Goal: Task Accomplishment & Management: Manage account settings

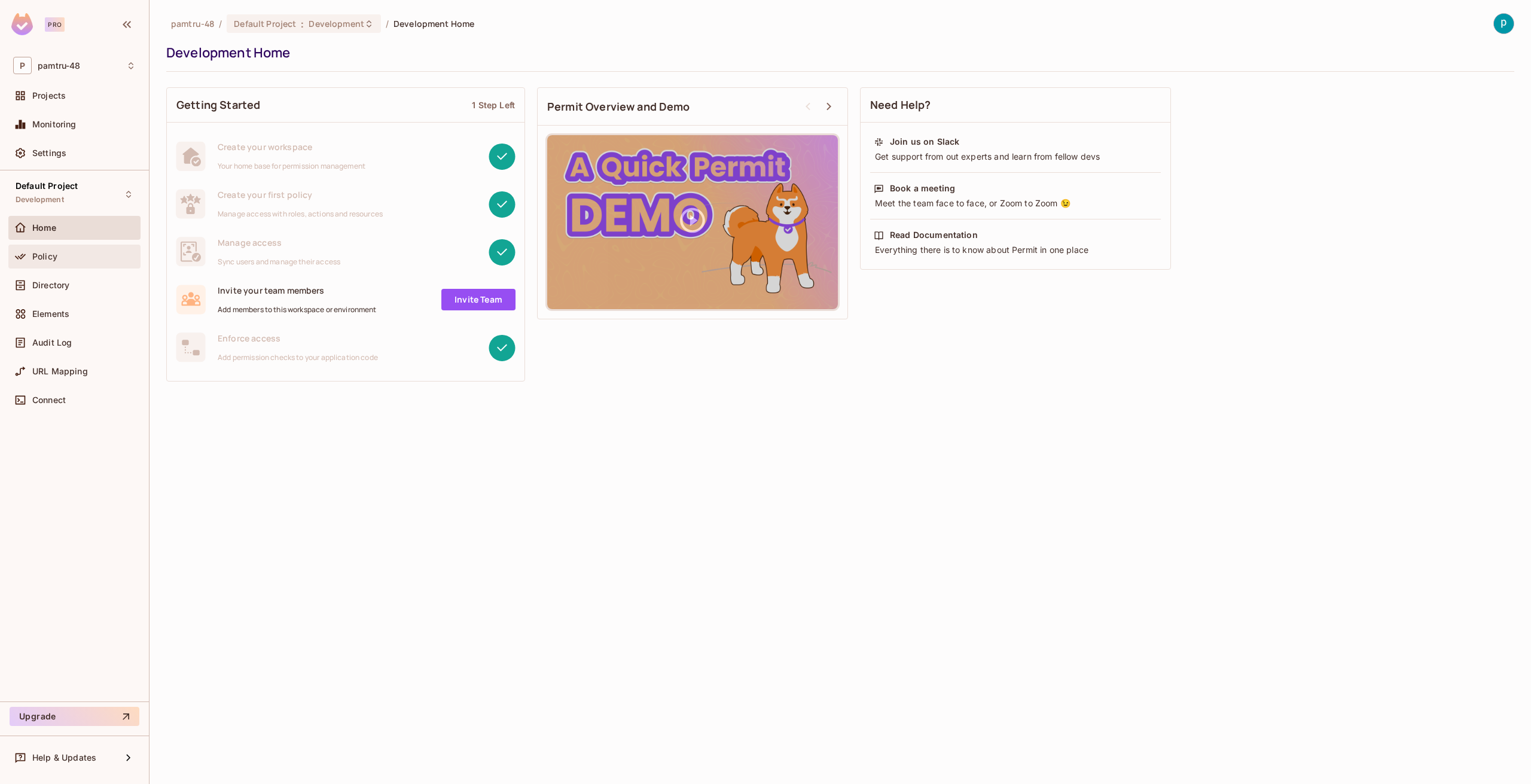
click at [64, 256] on div "Policy" at bounding box center [84, 256] width 104 height 10
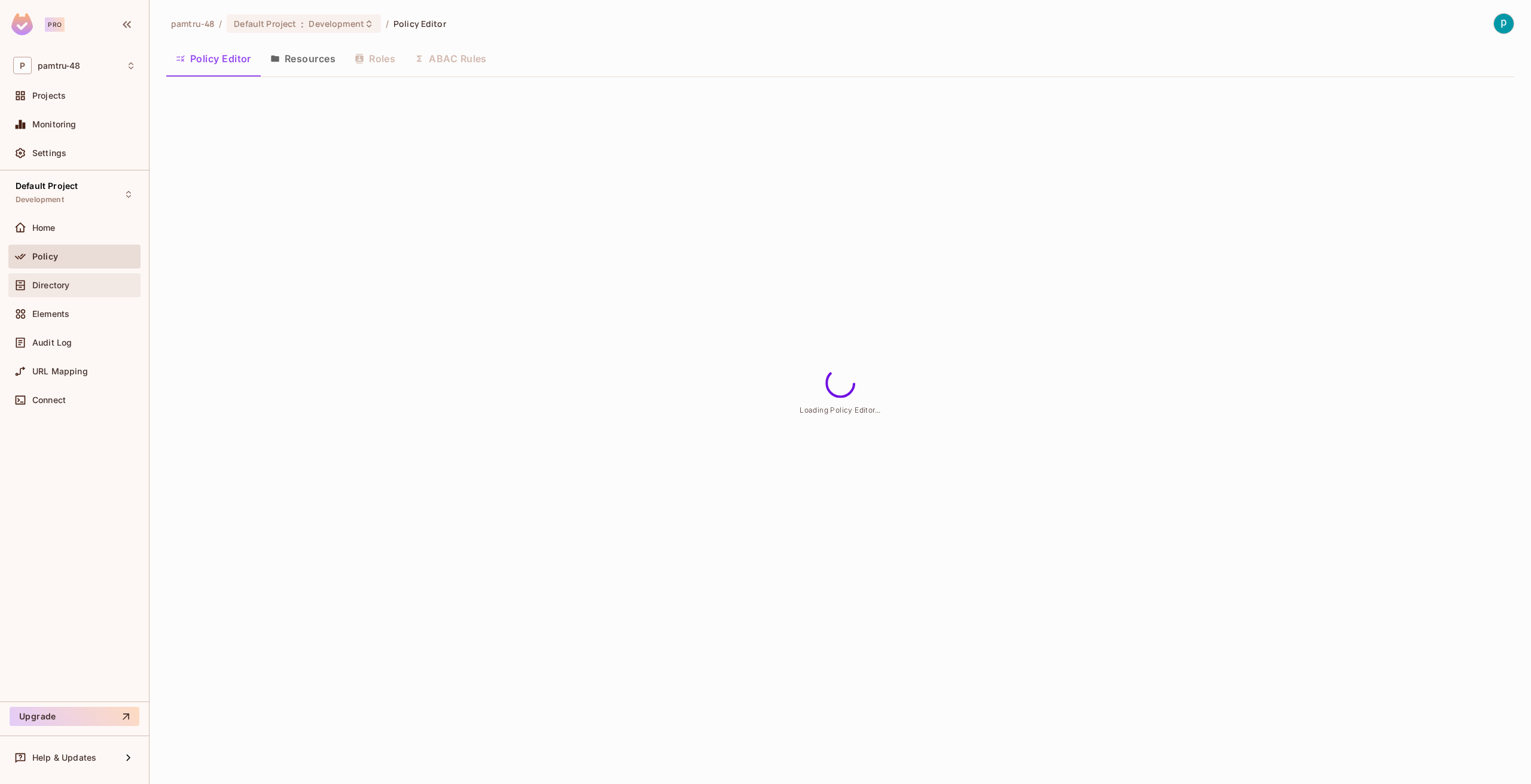
click at [61, 280] on span "Directory" at bounding box center [51, 285] width 37 height 10
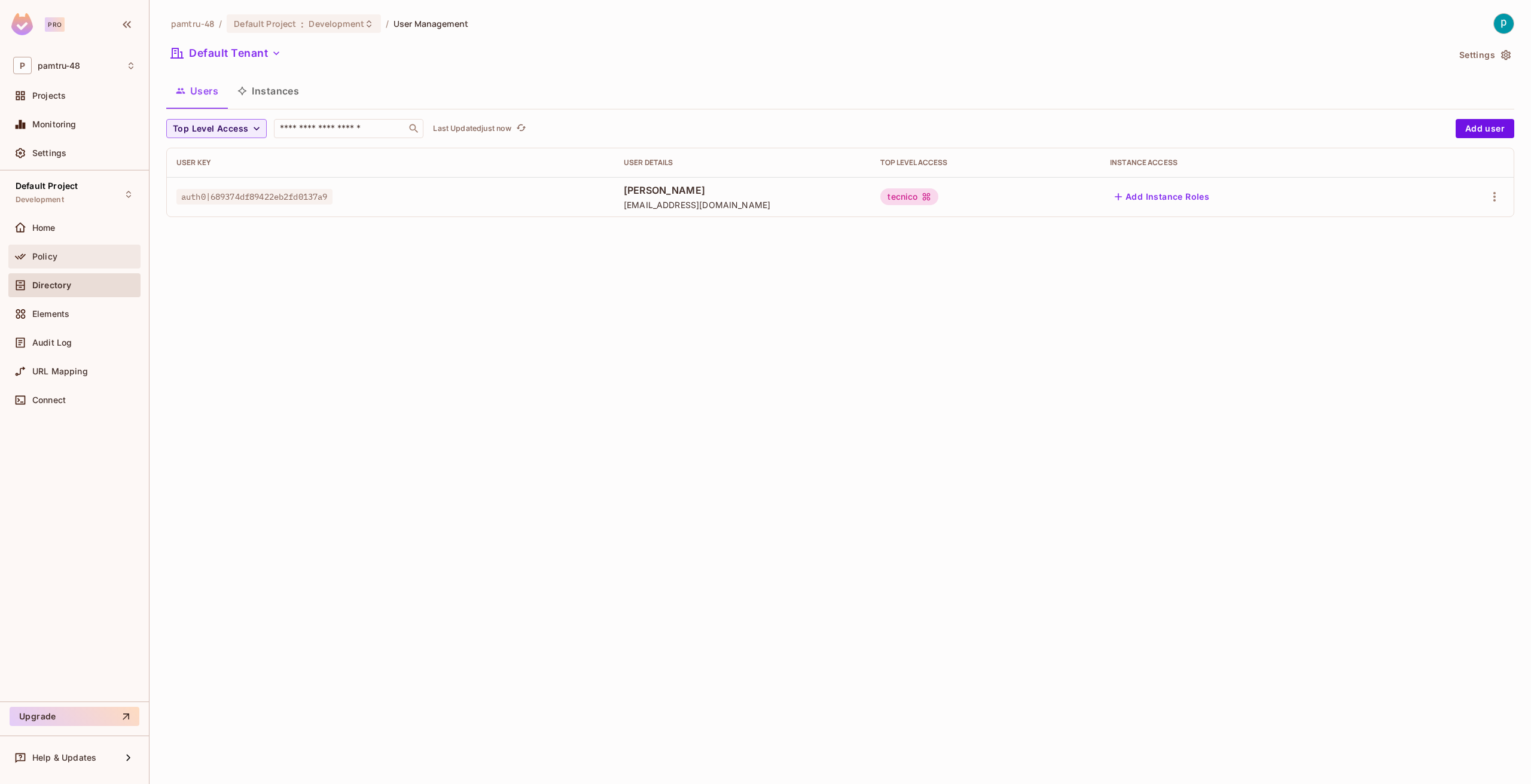
click at [75, 245] on div "Policy" at bounding box center [74, 257] width 132 height 24
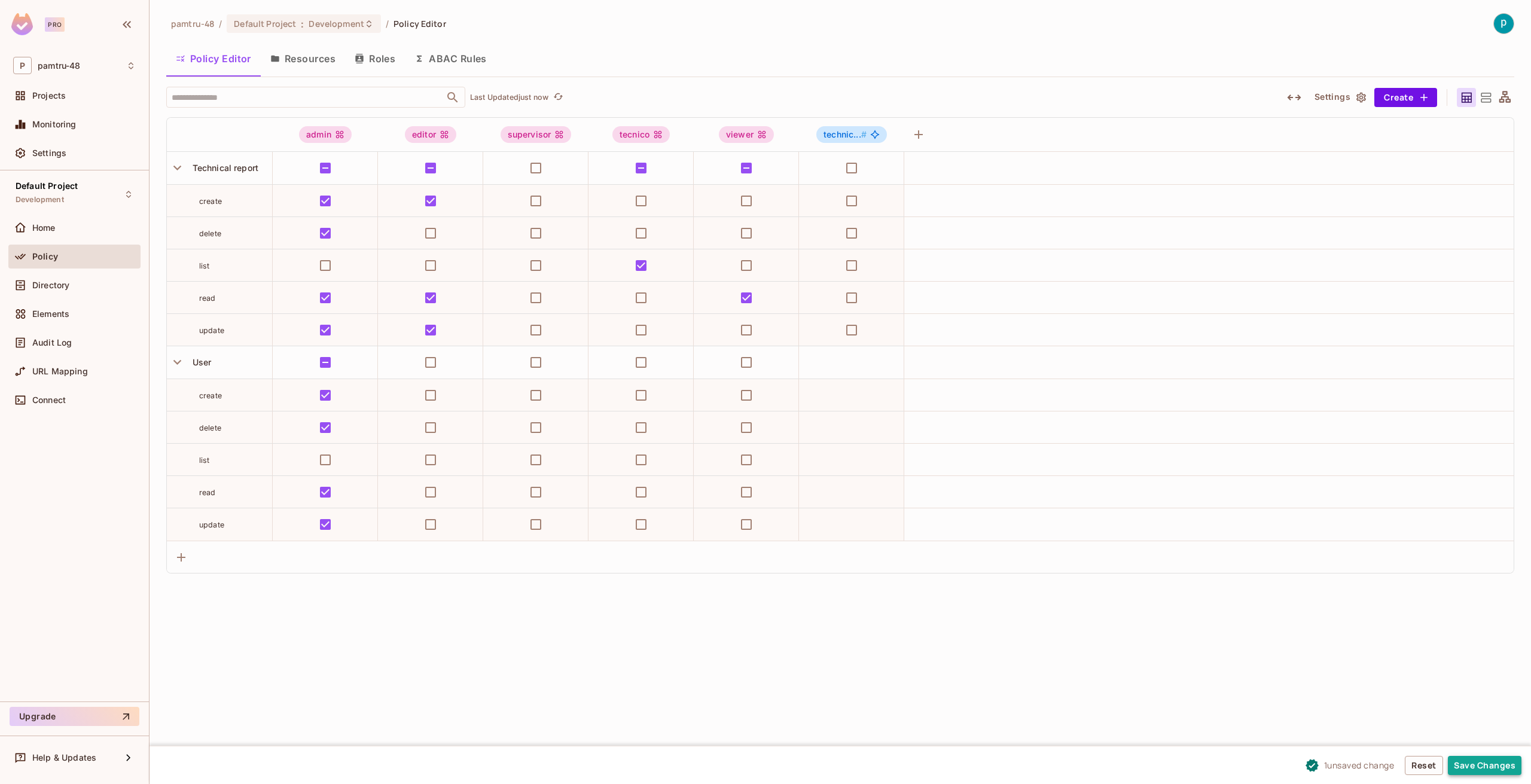
click at [1497, 764] on button "Save Changes" at bounding box center [1484, 766] width 73 height 19
click at [1485, 766] on button "Save Changes" at bounding box center [1484, 766] width 73 height 19
click at [1487, 761] on button "Save Changes" at bounding box center [1484, 766] width 73 height 19
click at [1498, 762] on button "Save Changes" at bounding box center [1484, 766] width 73 height 19
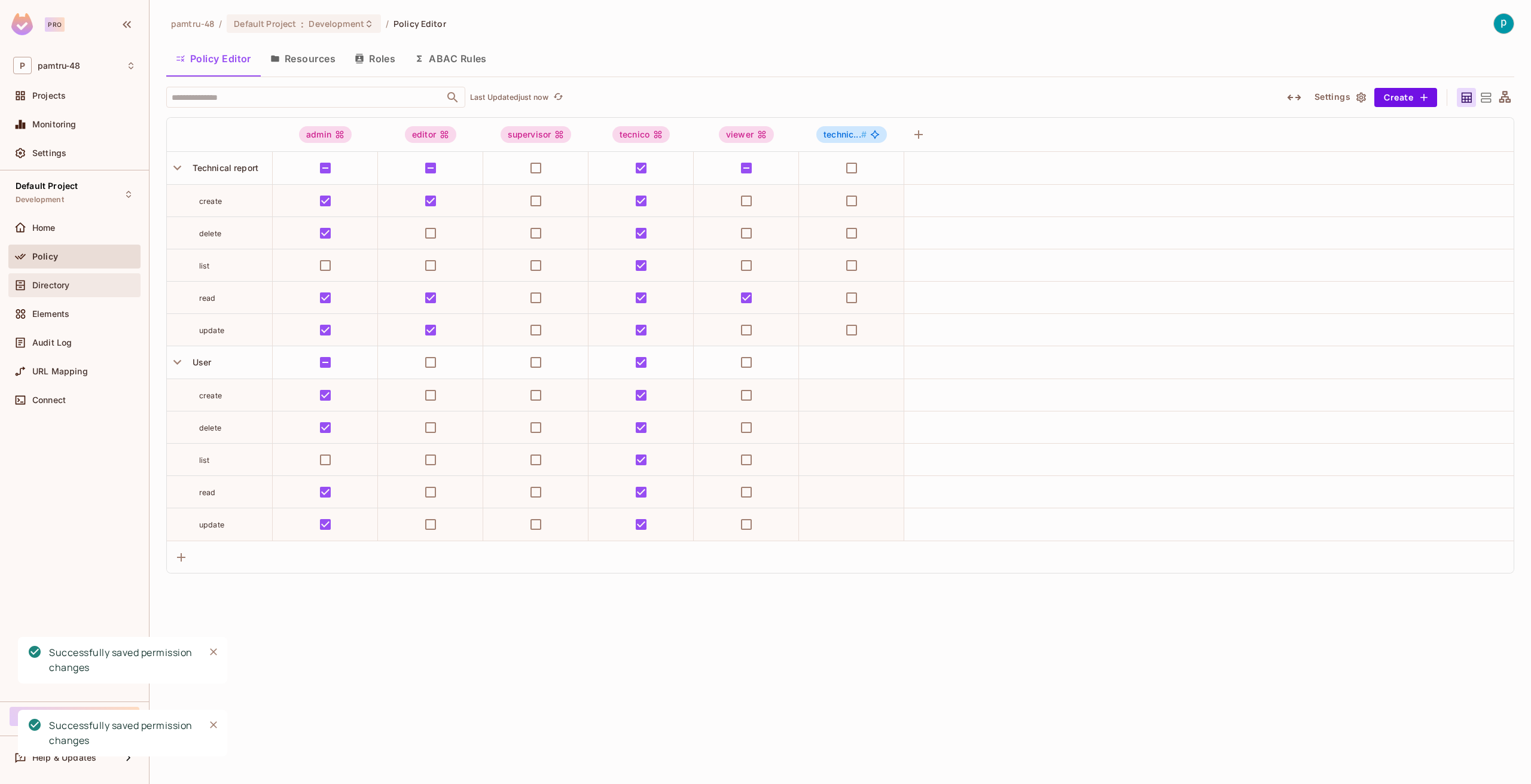
click at [83, 286] on div "Directory" at bounding box center [84, 285] width 104 height 10
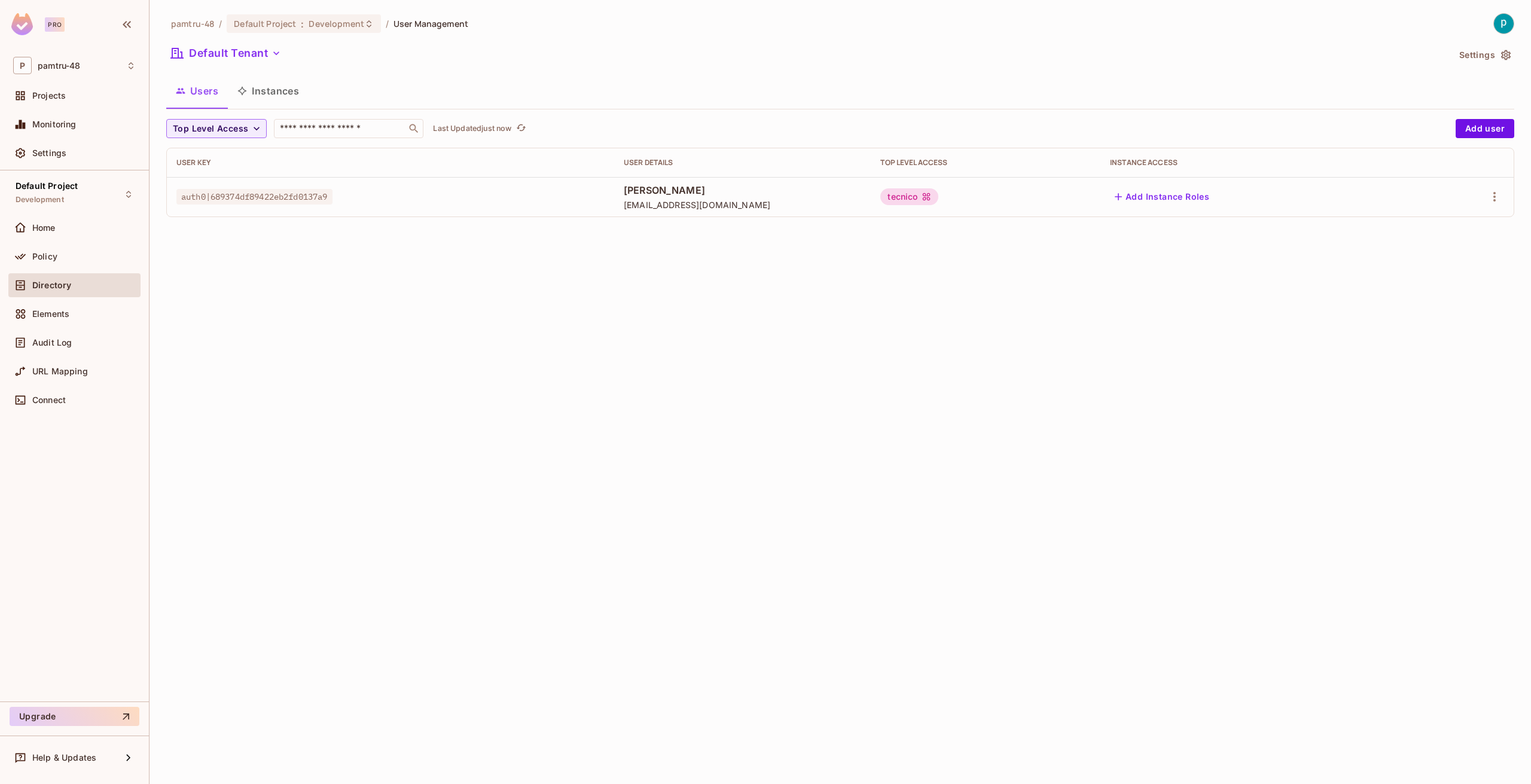
click at [274, 197] on span "auth0|689374df89422eb2fd0137a9" at bounding box center [254, 197] width 156 height 16
copy span "689374df89422eb2fd0137a9"
click at [55, 111] on div "Projects" at bounding box center [74, 98] width 132 height 29
click at [58, 124] on span "Monitoring" at bounding box center [55, 124] width 44 height 10
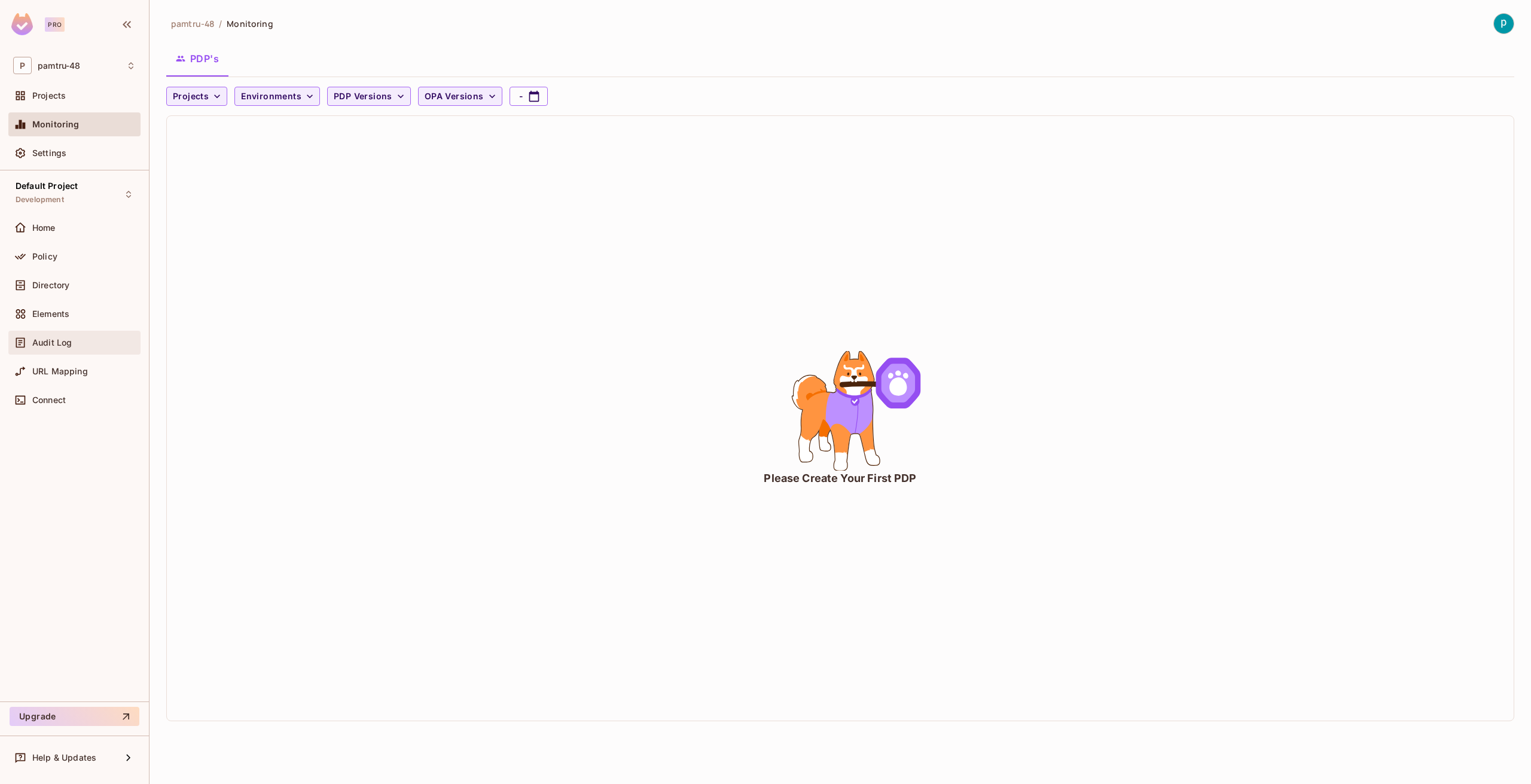
click at [38, 349] on div "Audit Log" at bounding box center [74, 342] width 132 height 24
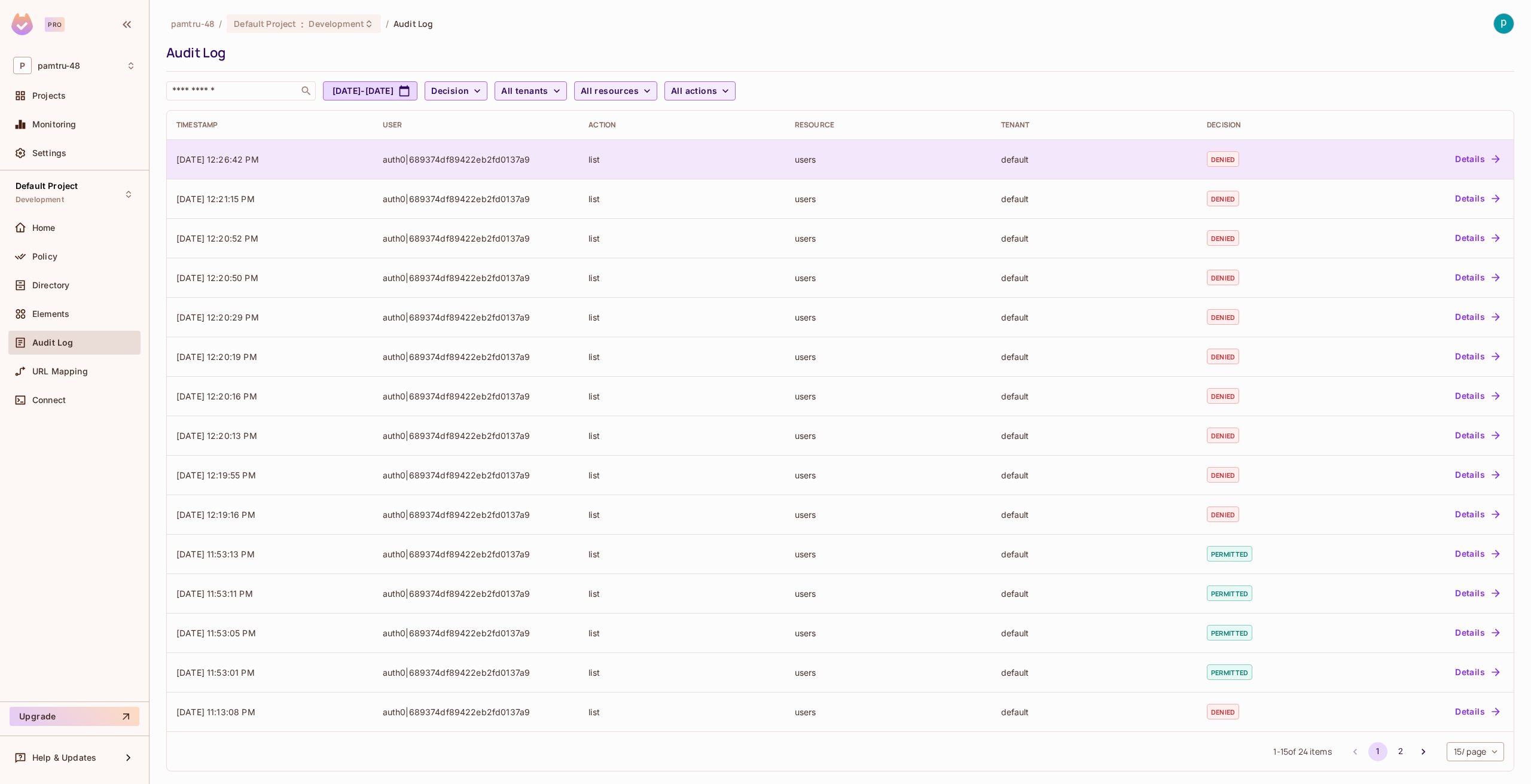
click at [1005, 164] on div "default" at bounding box center [1095, 159] width 187 height 11
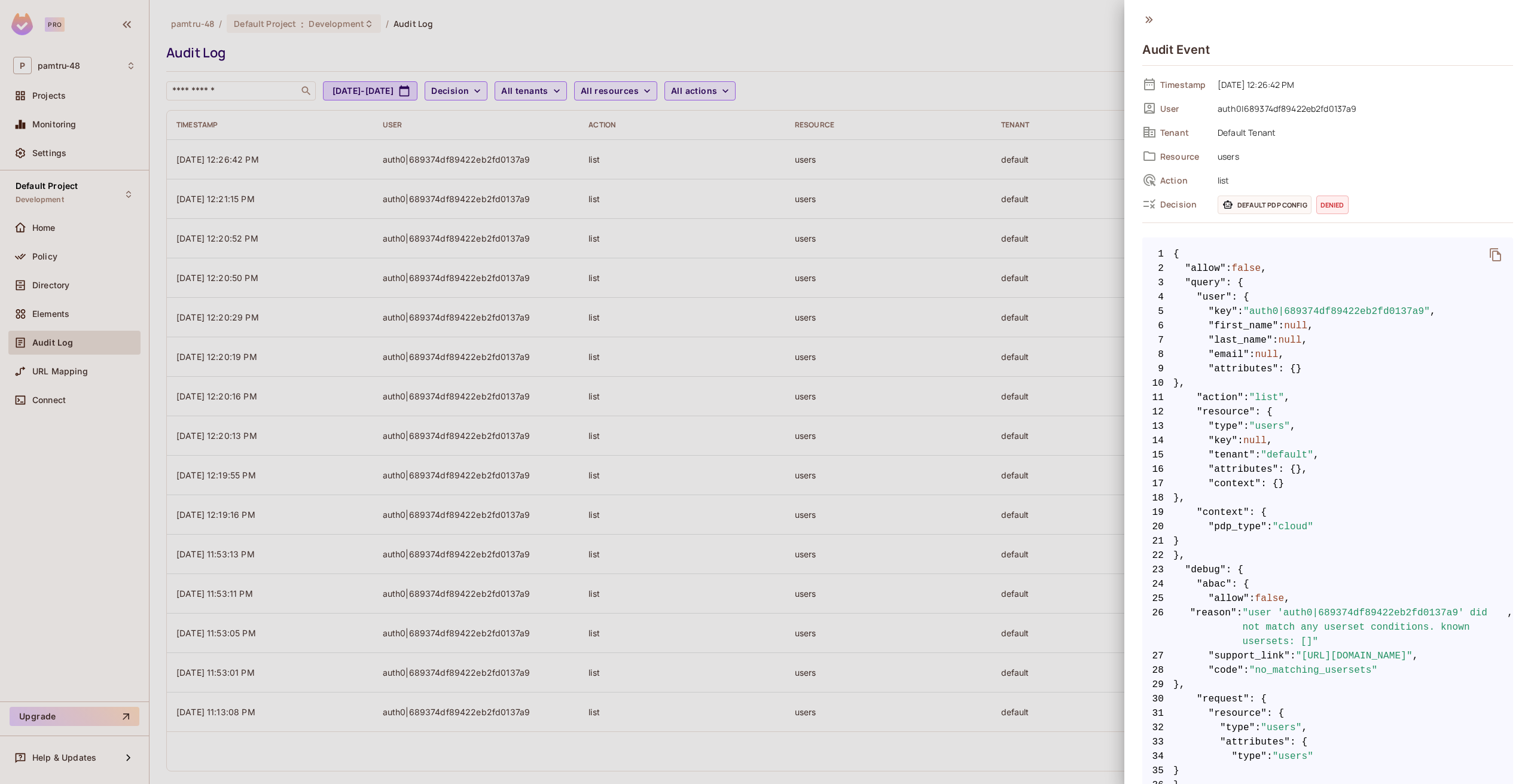
click at [106, 356] on div at bounding box center [766, 392] width 1531 height 784
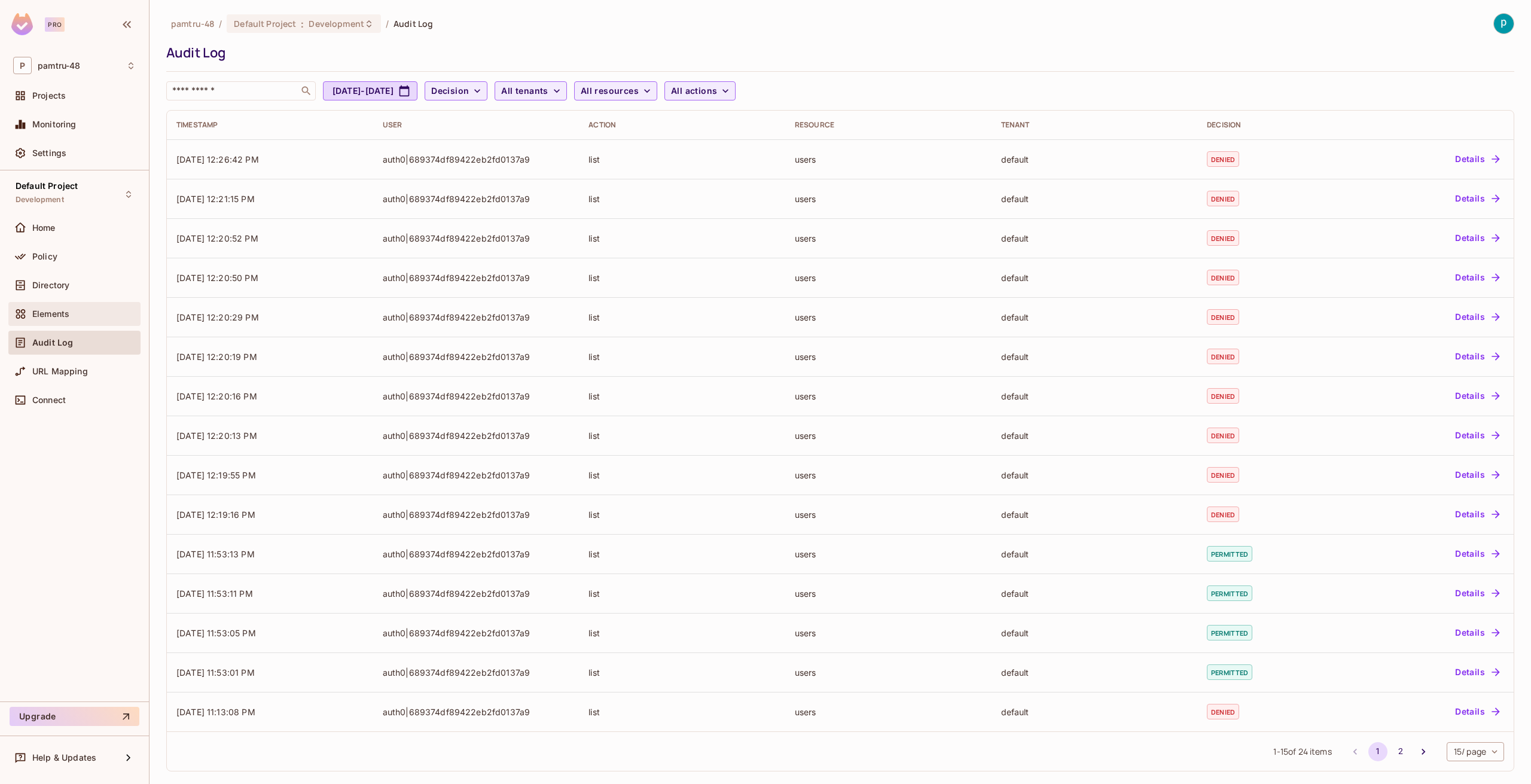
click at [62, 315] on span "Elements" at bounding box center [51, 314] width 37 height 10
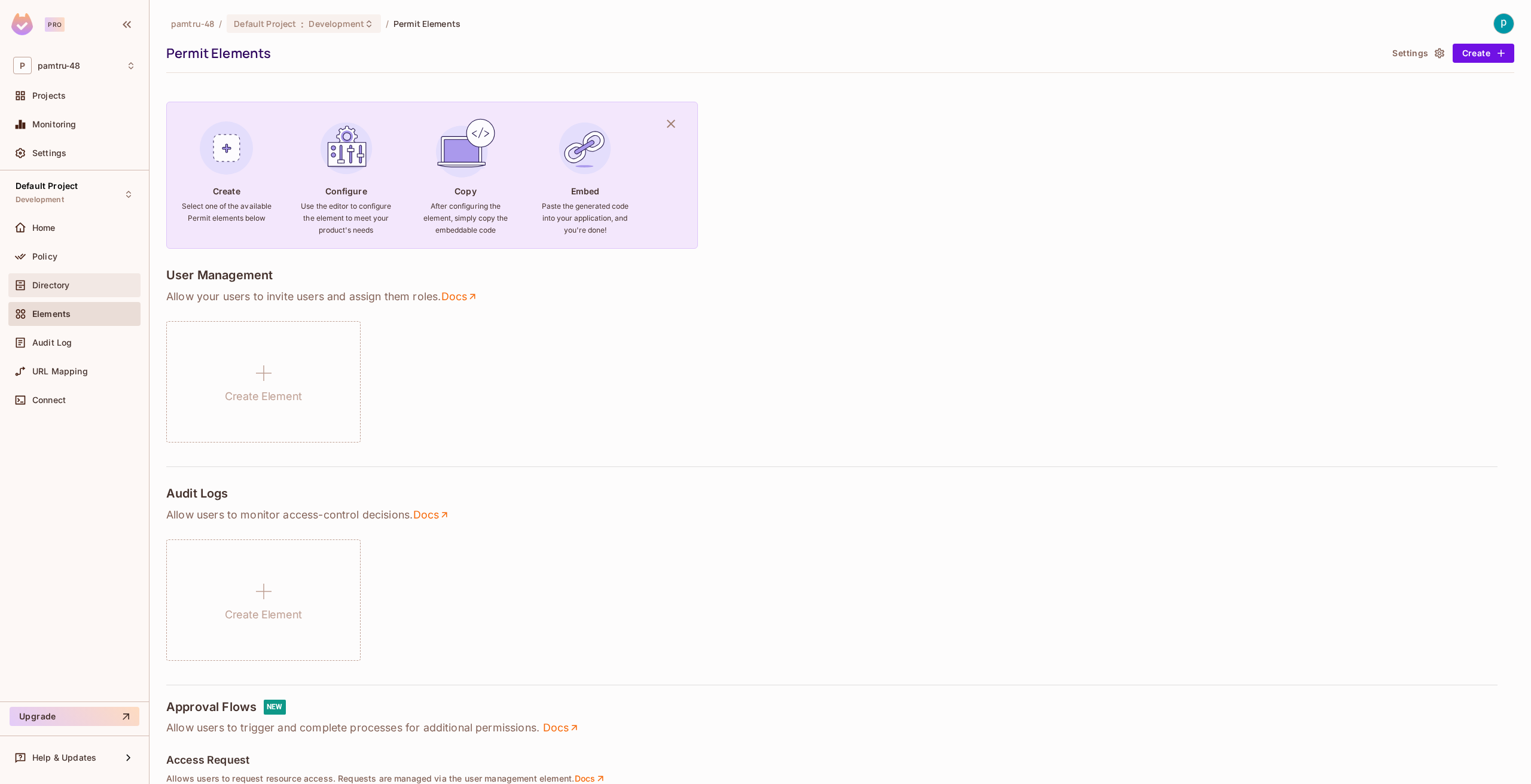
click at [72, 290] on div "Directory" at bounding box center [75, 285] width 123 height 14
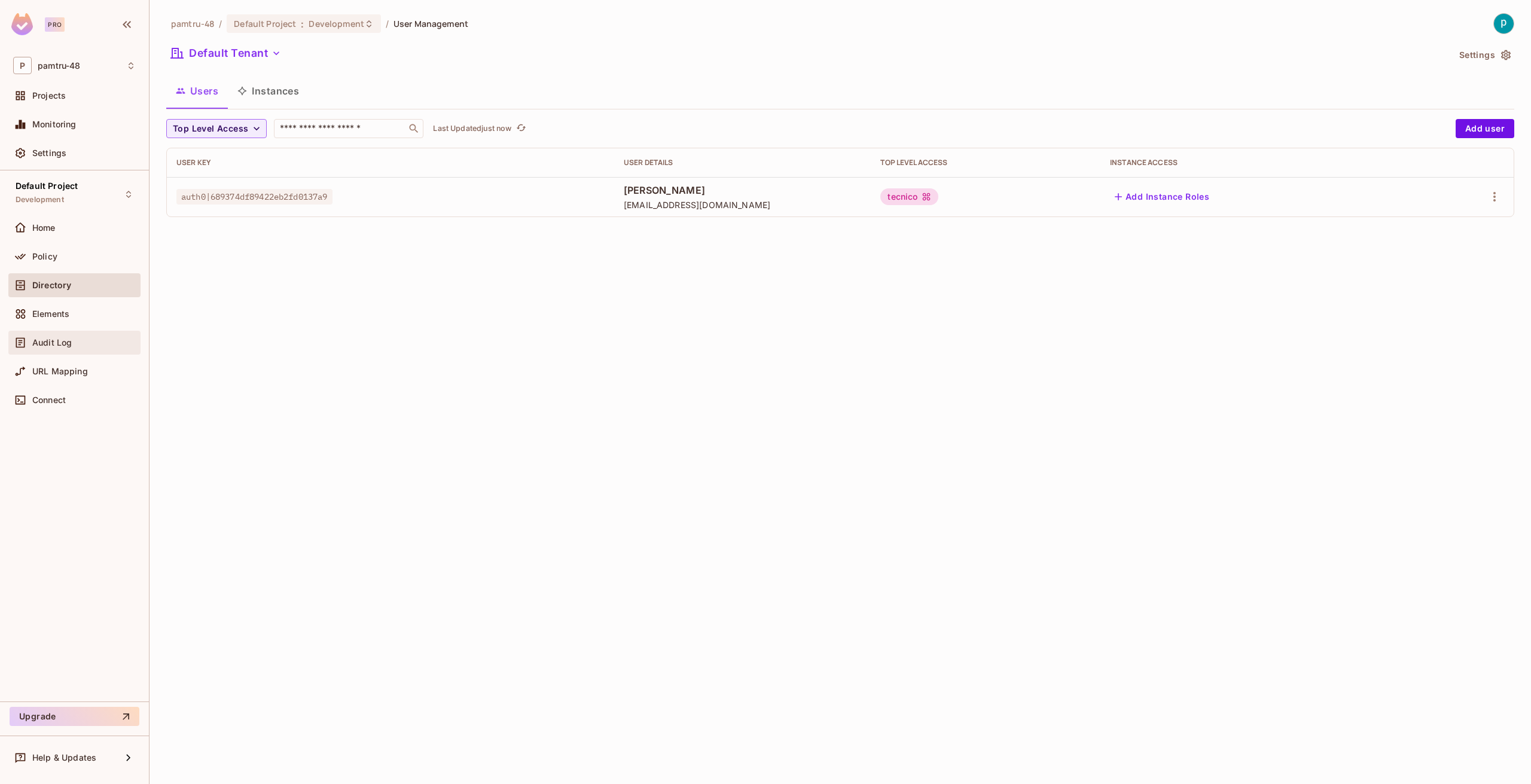
click at [58, 351] on div "Audit Log" at bounding box center [74, 342] width 132 height 24
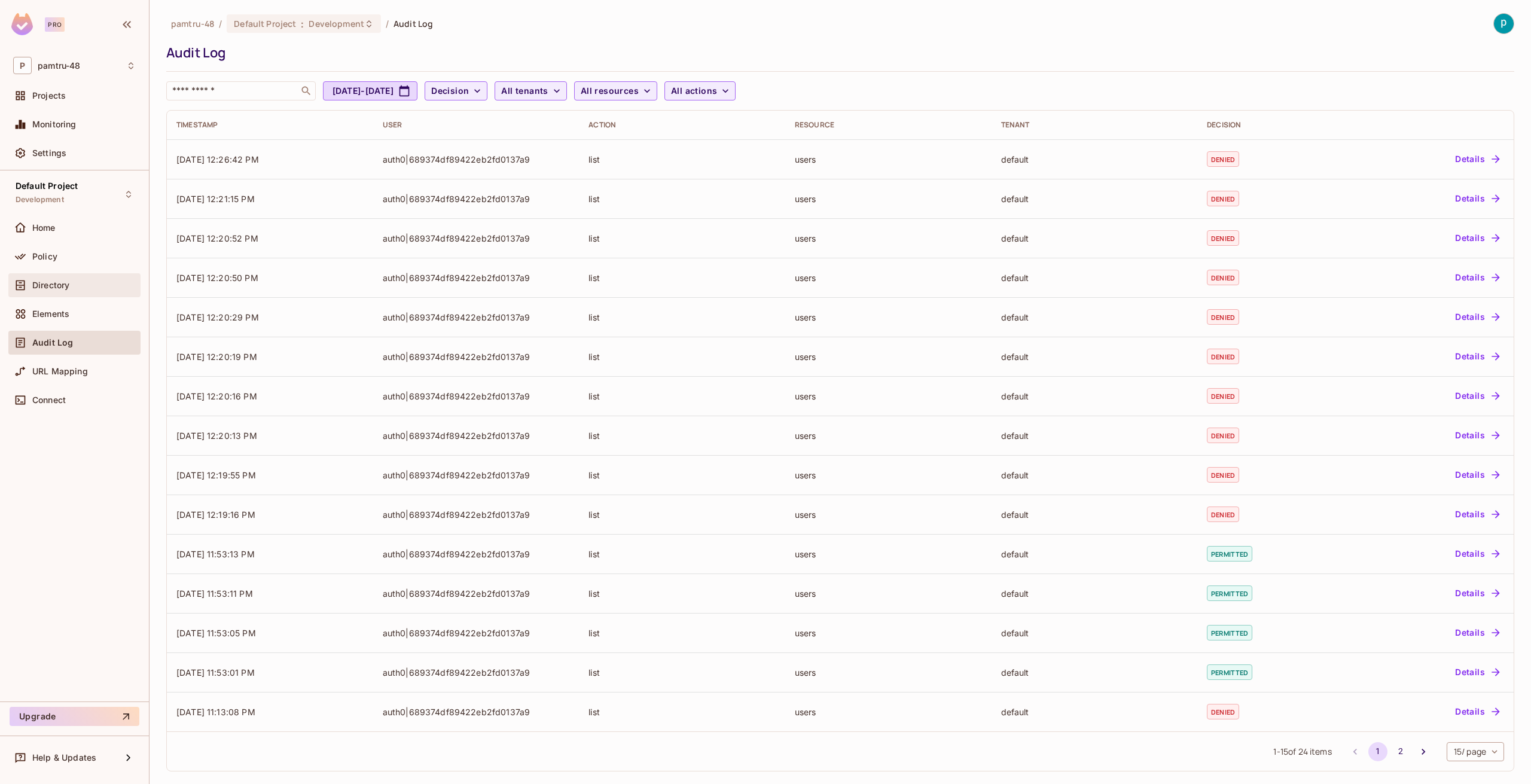
click at [55, 291] on div "Directory" at bounding box center [75, 285] width 123 height 14
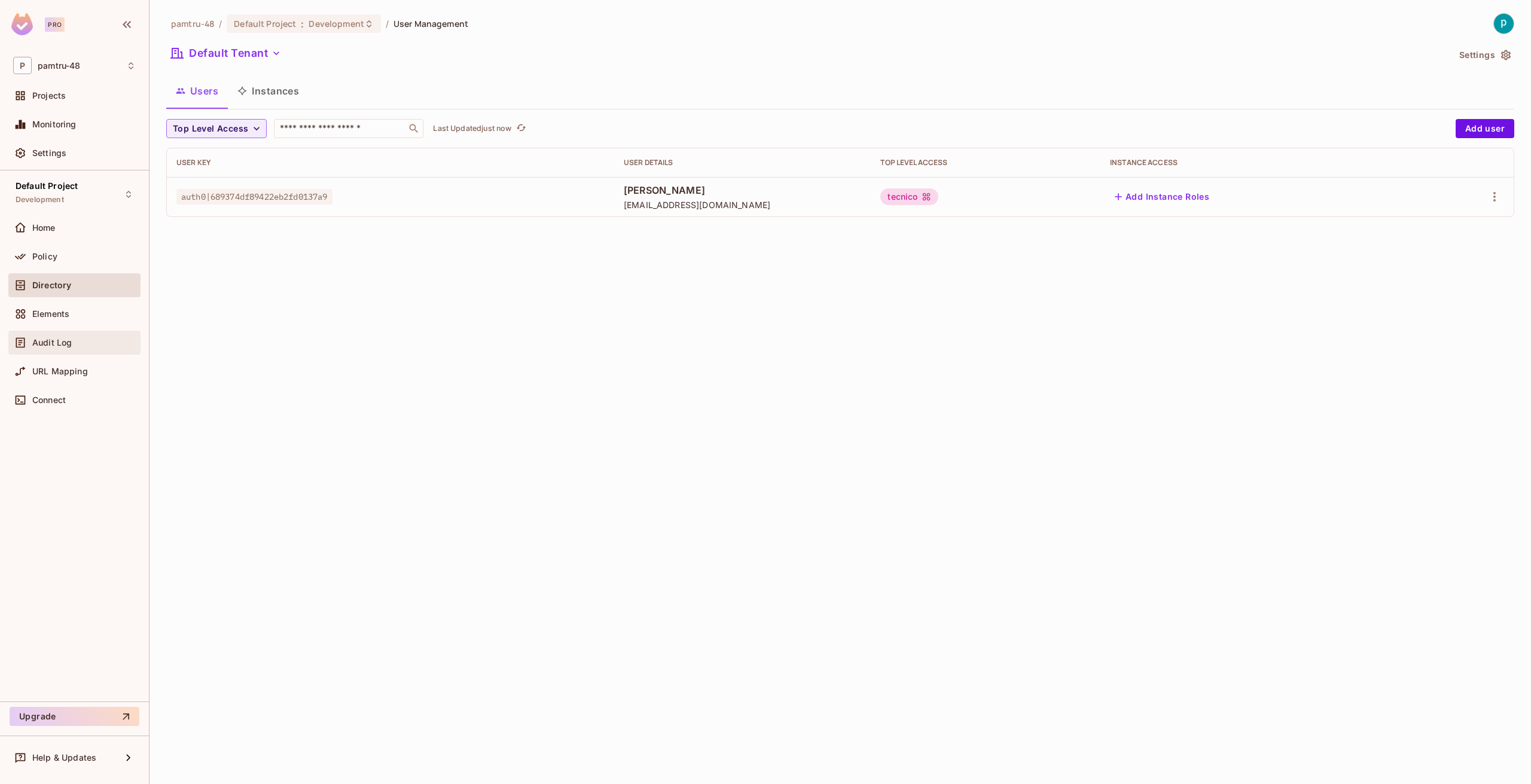
click at [50, 336] on div "Audit Log" at bounding box center [75, 342] width 123 height 14
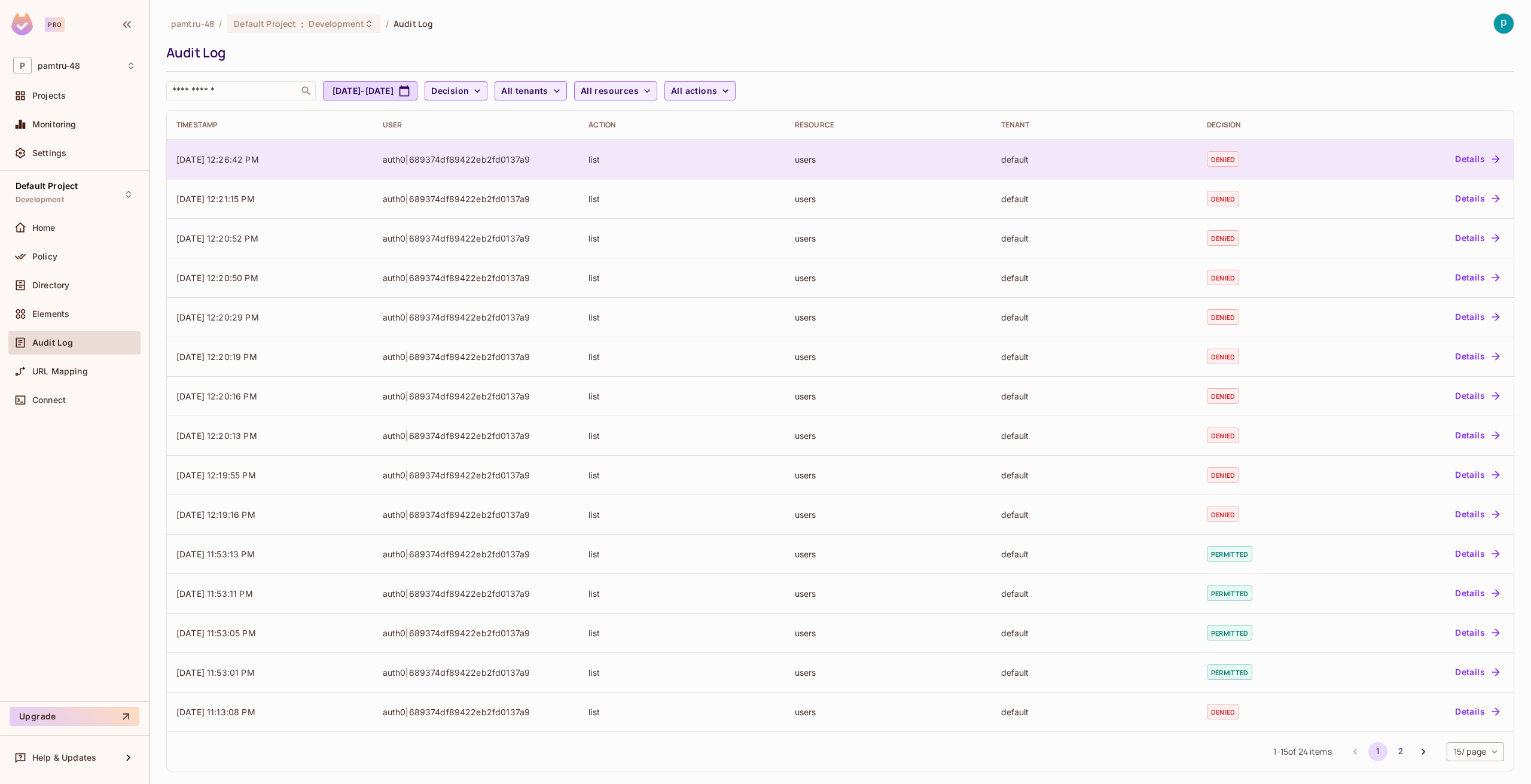
click at [1467, 155] on button "Details" at bounding box center [1477, 159] width 54 height 19
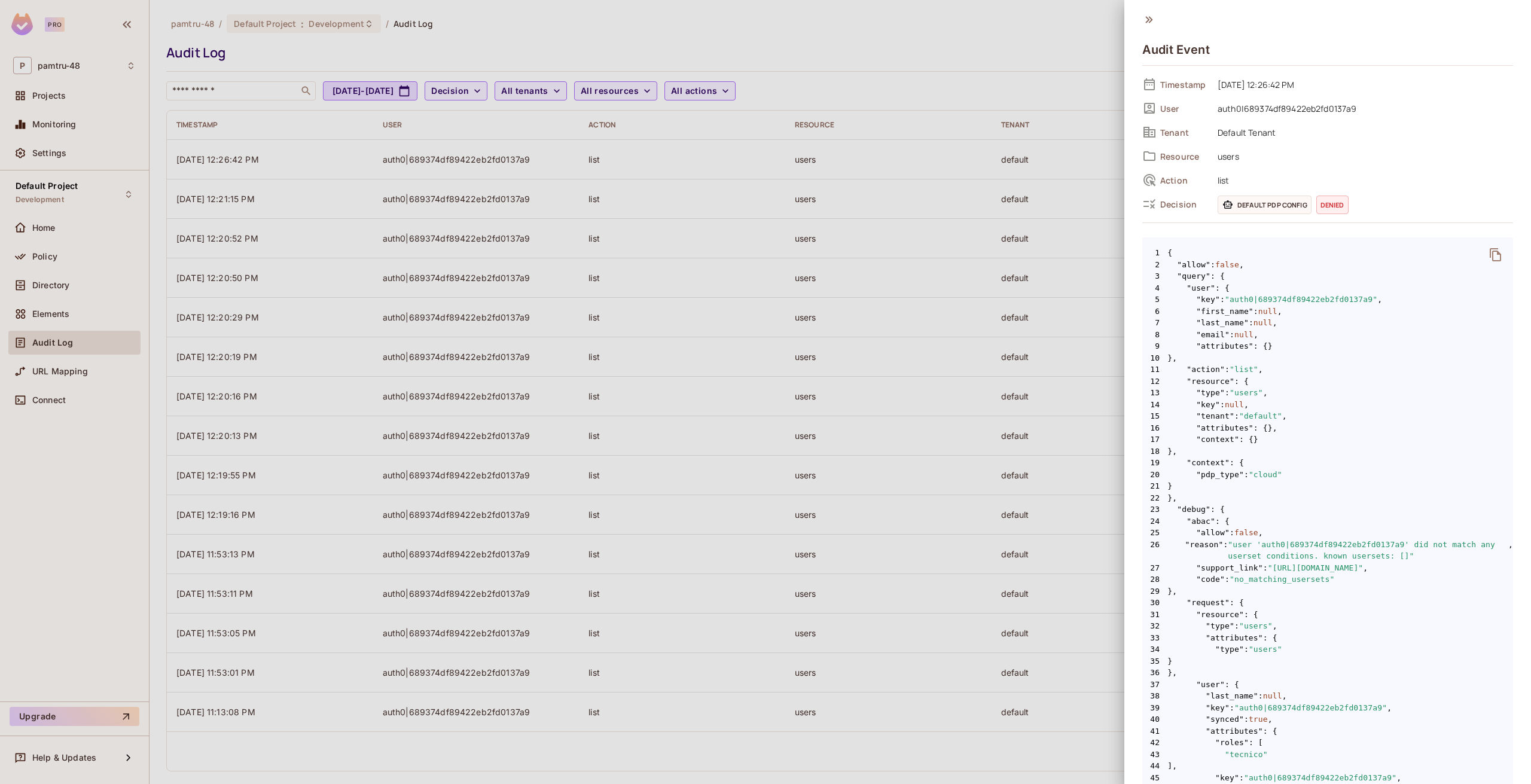
click at [1303, 544] on span ""user 'auth0|689374df89422eb2fd0137a9' did not match any userset conditions. kn…" at bounding box center [1368, 551] width 280 height 24
copy span "689374df89422eb2fd0137a9"
click at [72, 288] on div at bounding box center [766, 392] width 1531 height 784
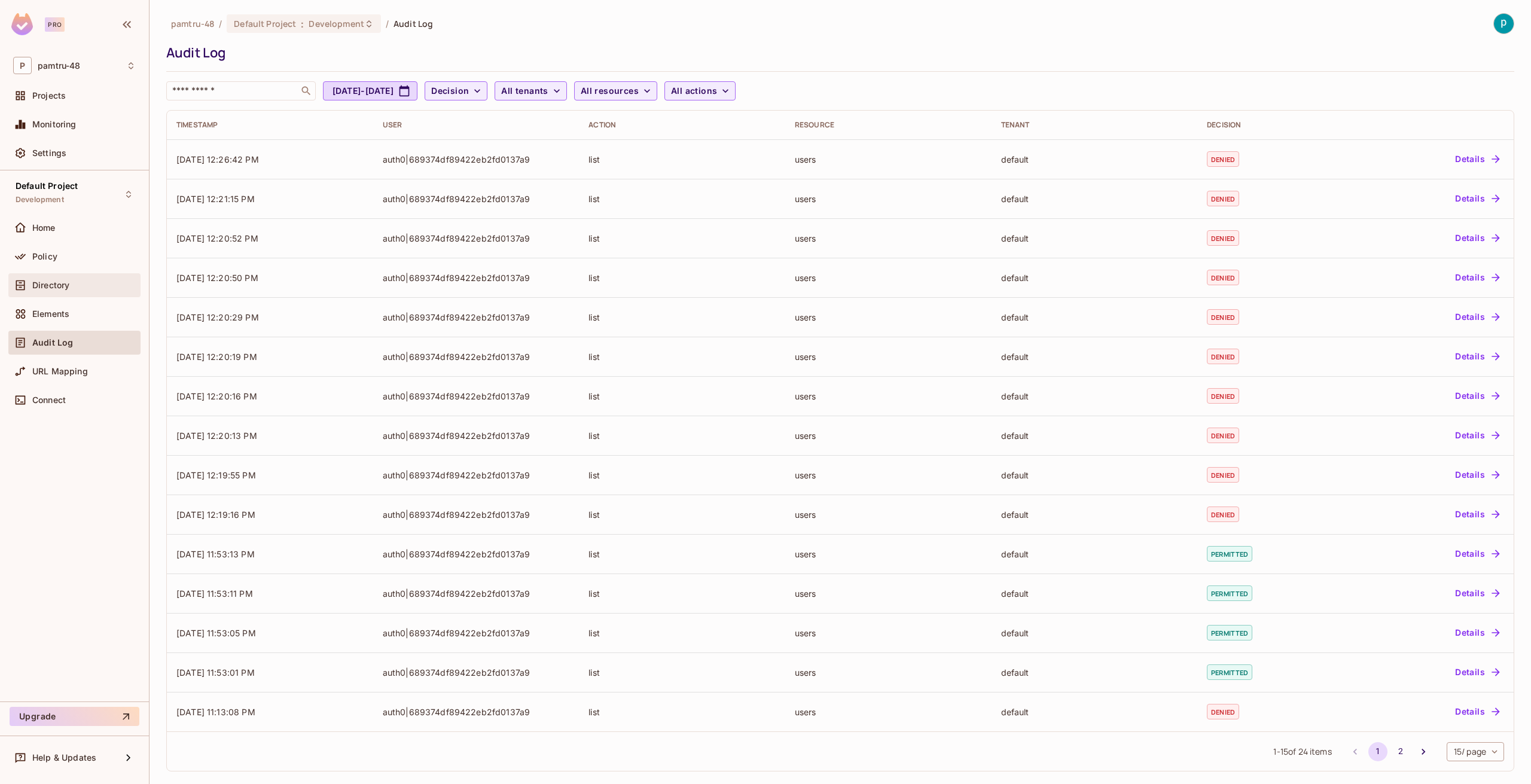
click at [67, 285] on span "Directory" at bounding box center [51, 285] width 37 height 10
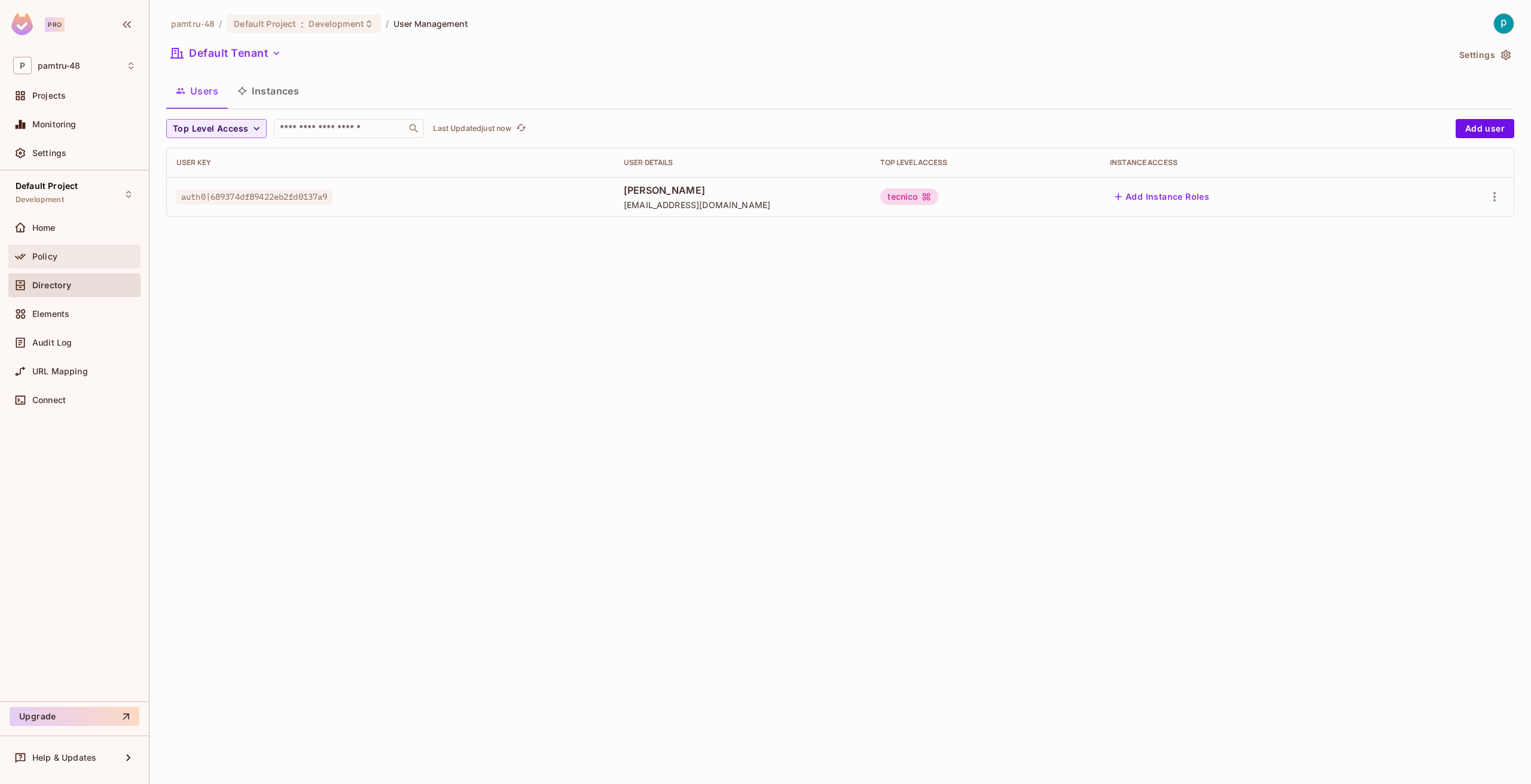
click at [42, 249] on div "Policy" at bounding box center [75, 256] width 123 height 14
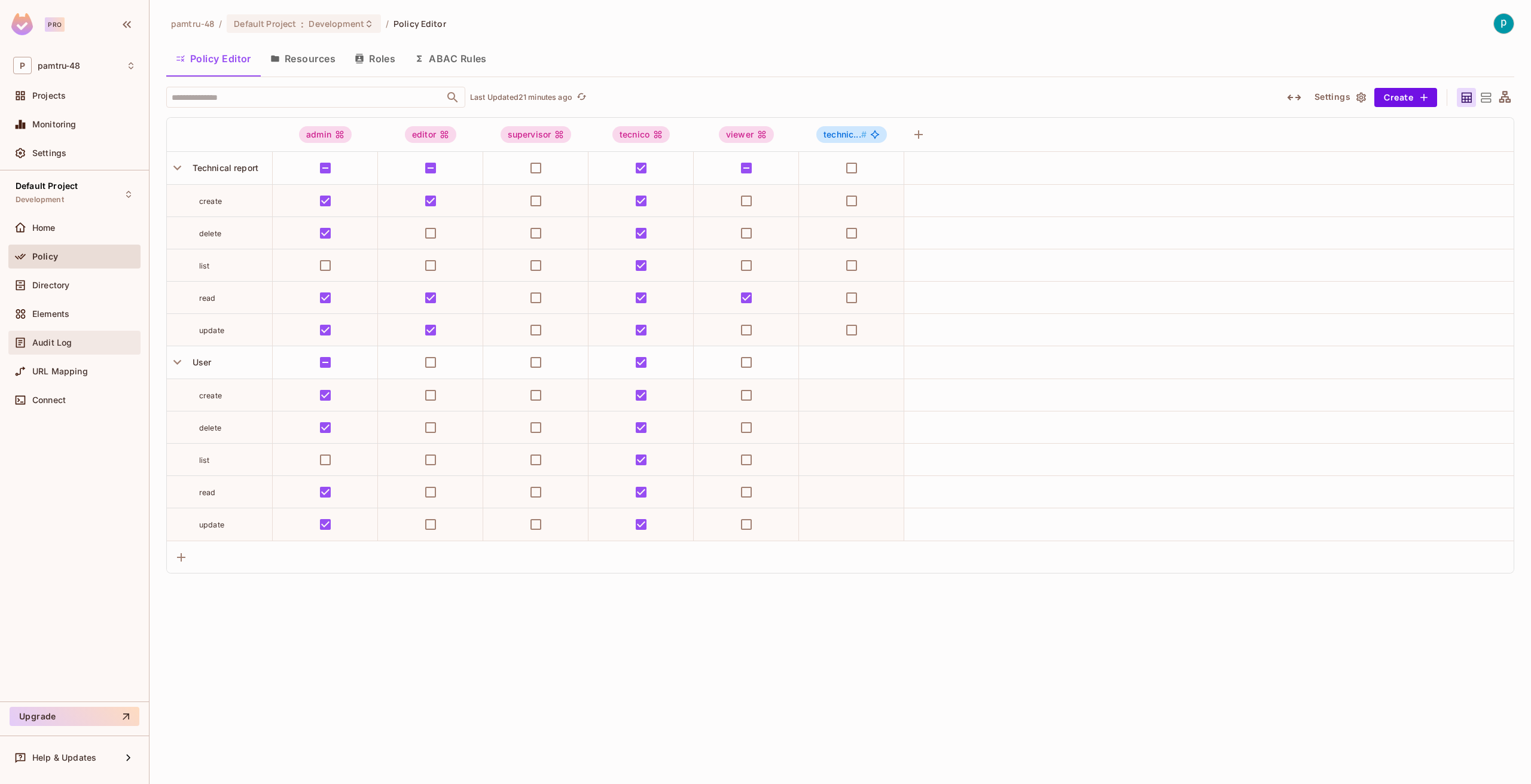
click at [53, 342] on span "Audit Log" at bounding box center [52, 342] width 39 height 10
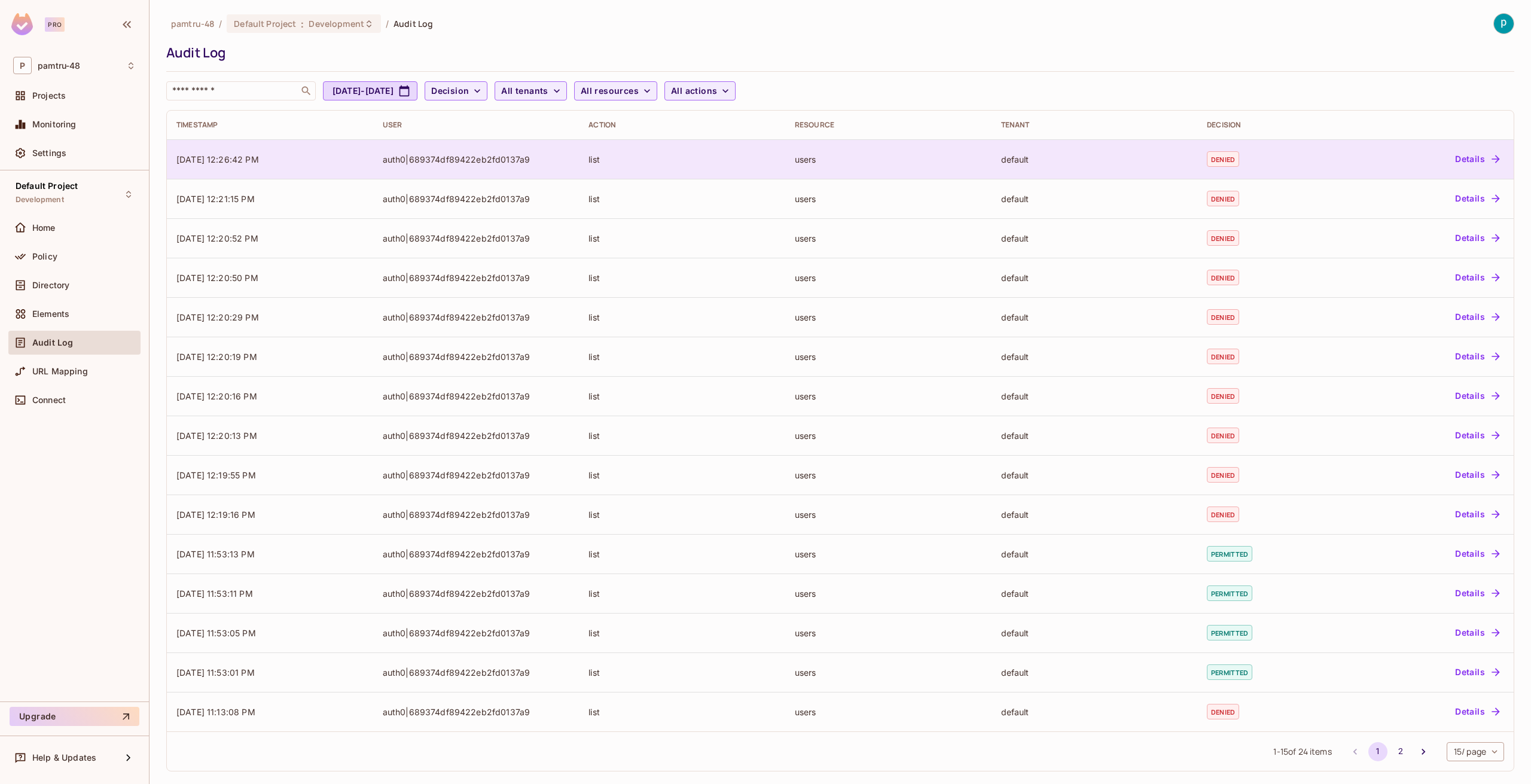
click at [1452, 156] on button "Details" at bounding box center [1477, 159] width 54 height 19
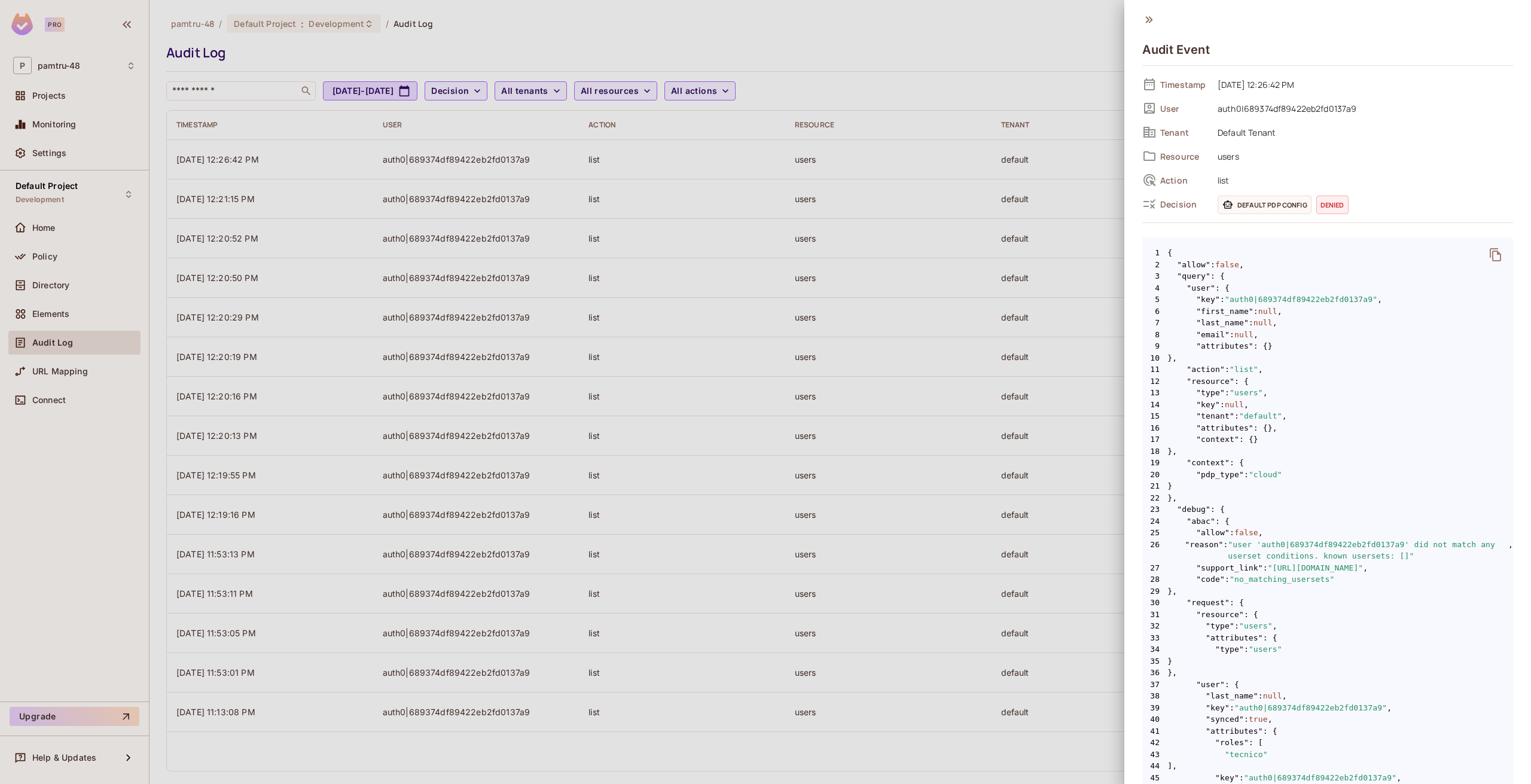
click at [74, 285] on div at bounding box center [766, 392] width 1531 height 784
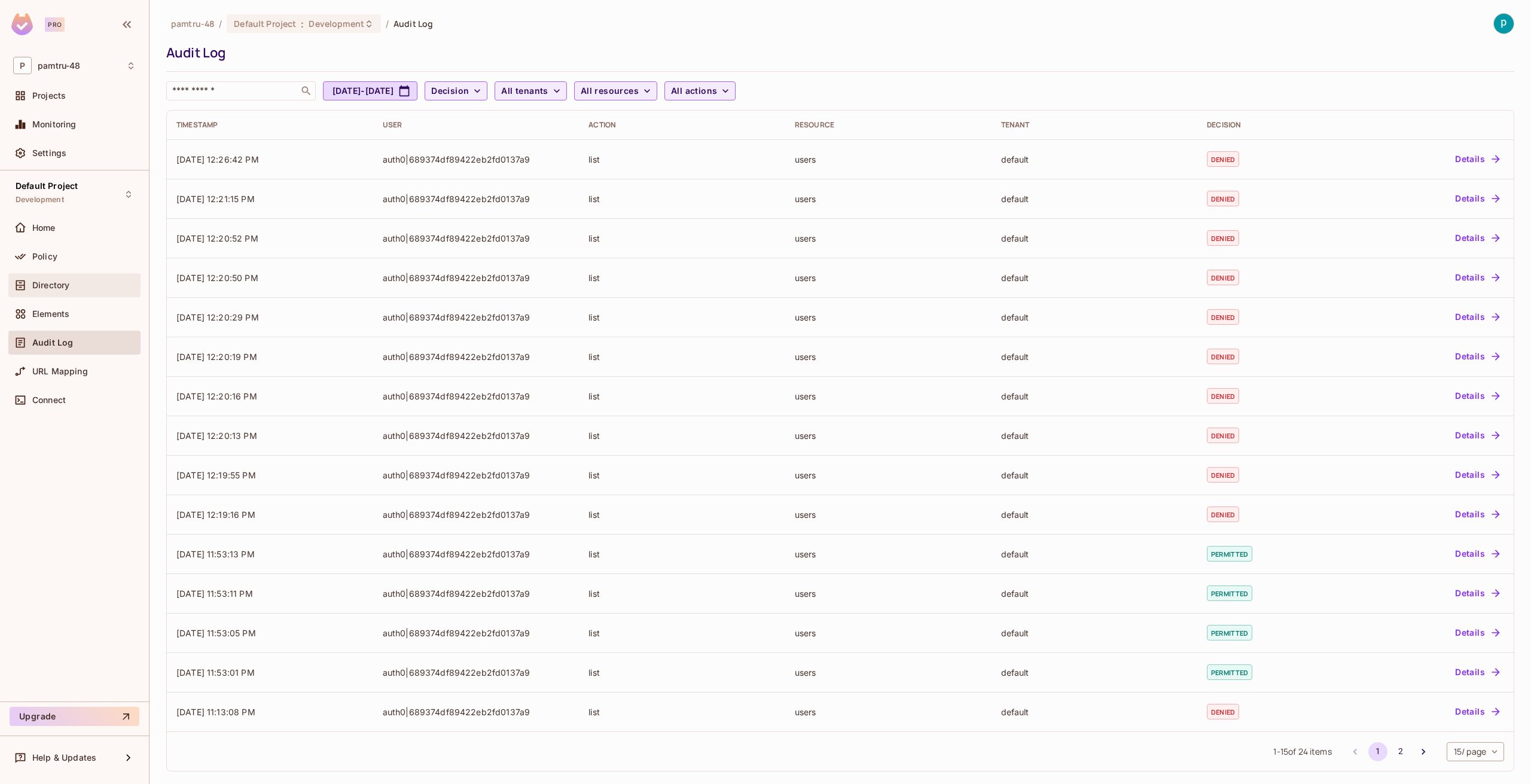
click at [70, 283] on div "Directory" at bounding box center [84, 285] width 104 height 10
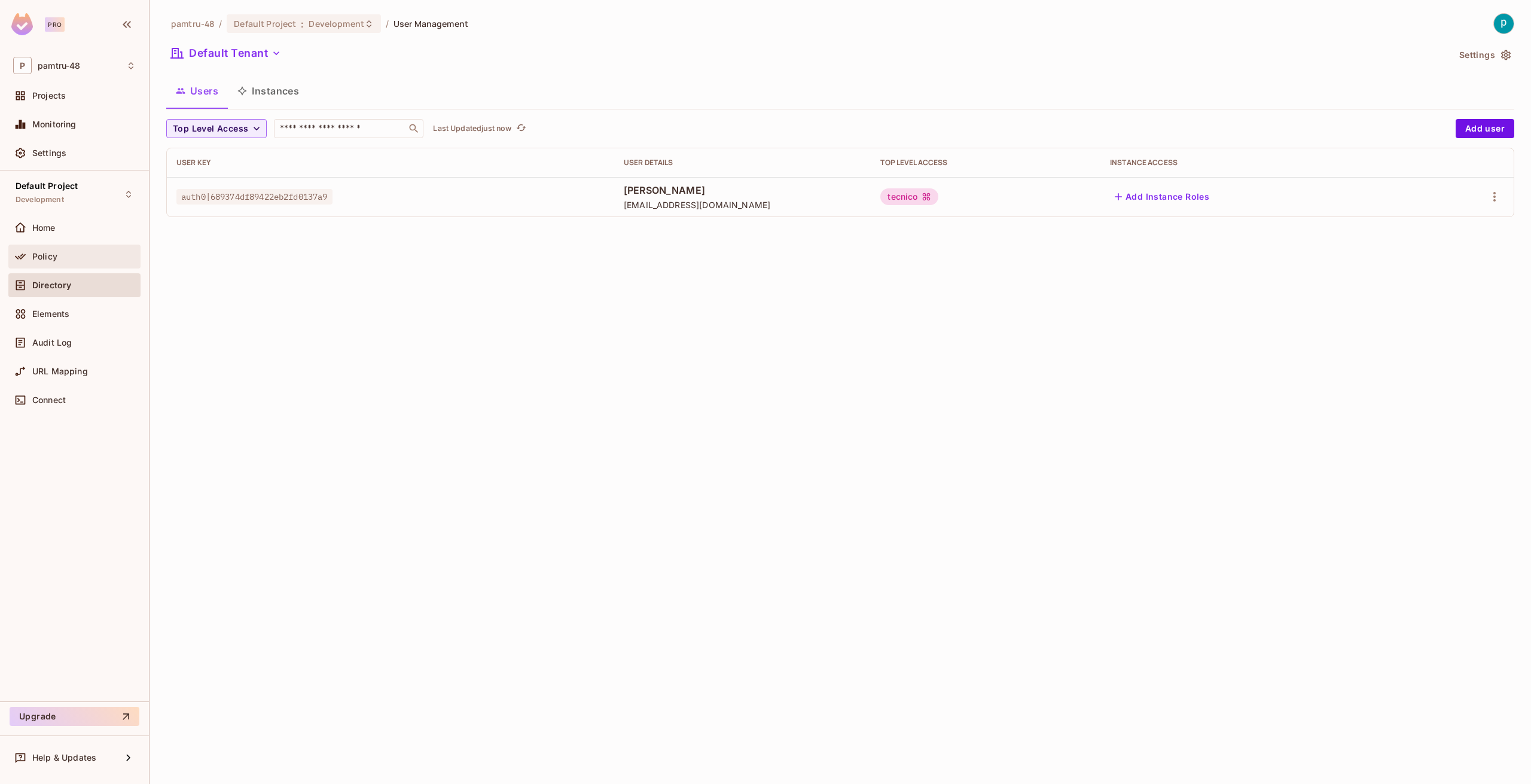
click at [61, 249] on div "Policy" at bounding box center [75, 256] width 123 height 14
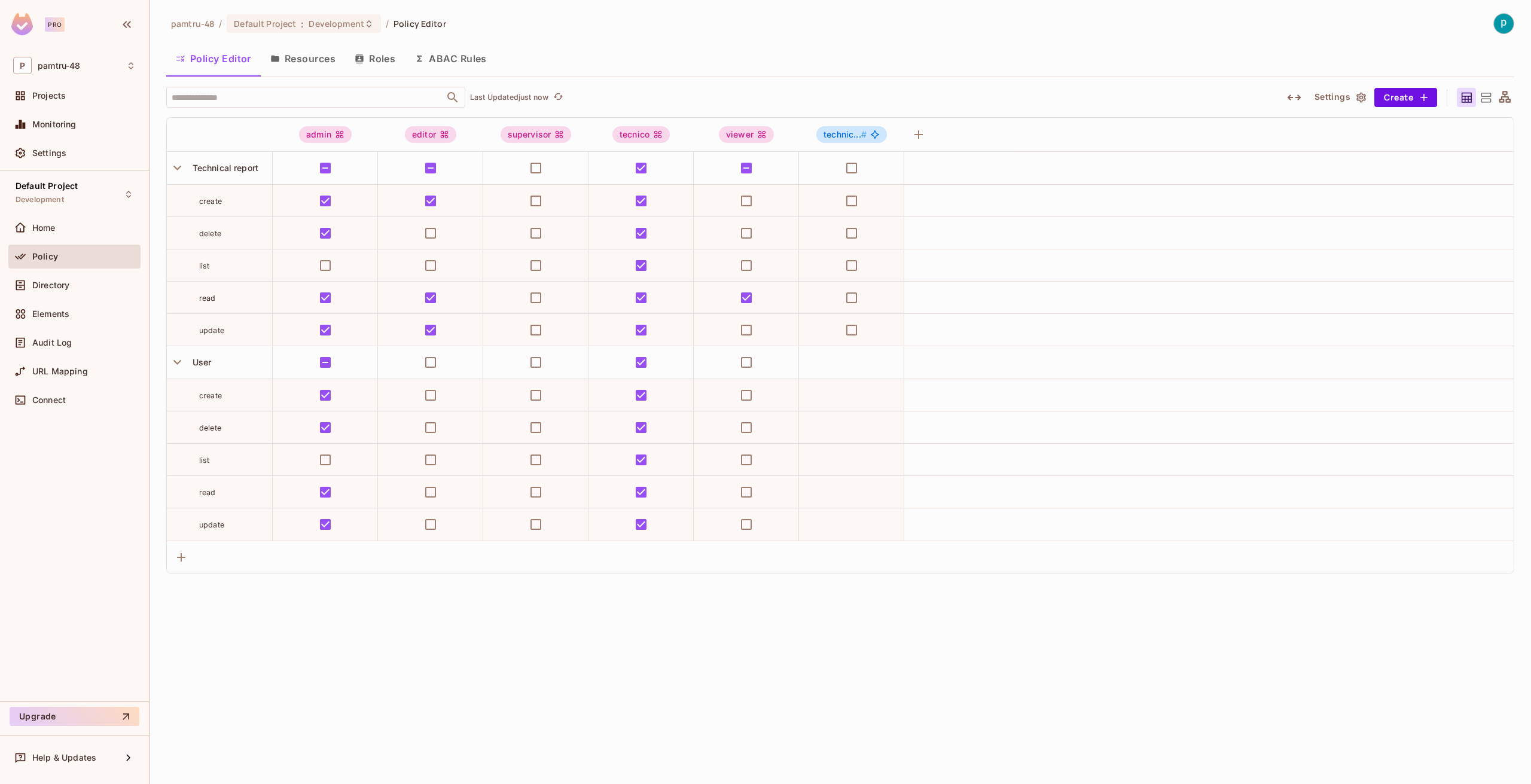
click at [467, 58] on button "ABAC Rules" at bounding box center [451, 58] width 92 height 30
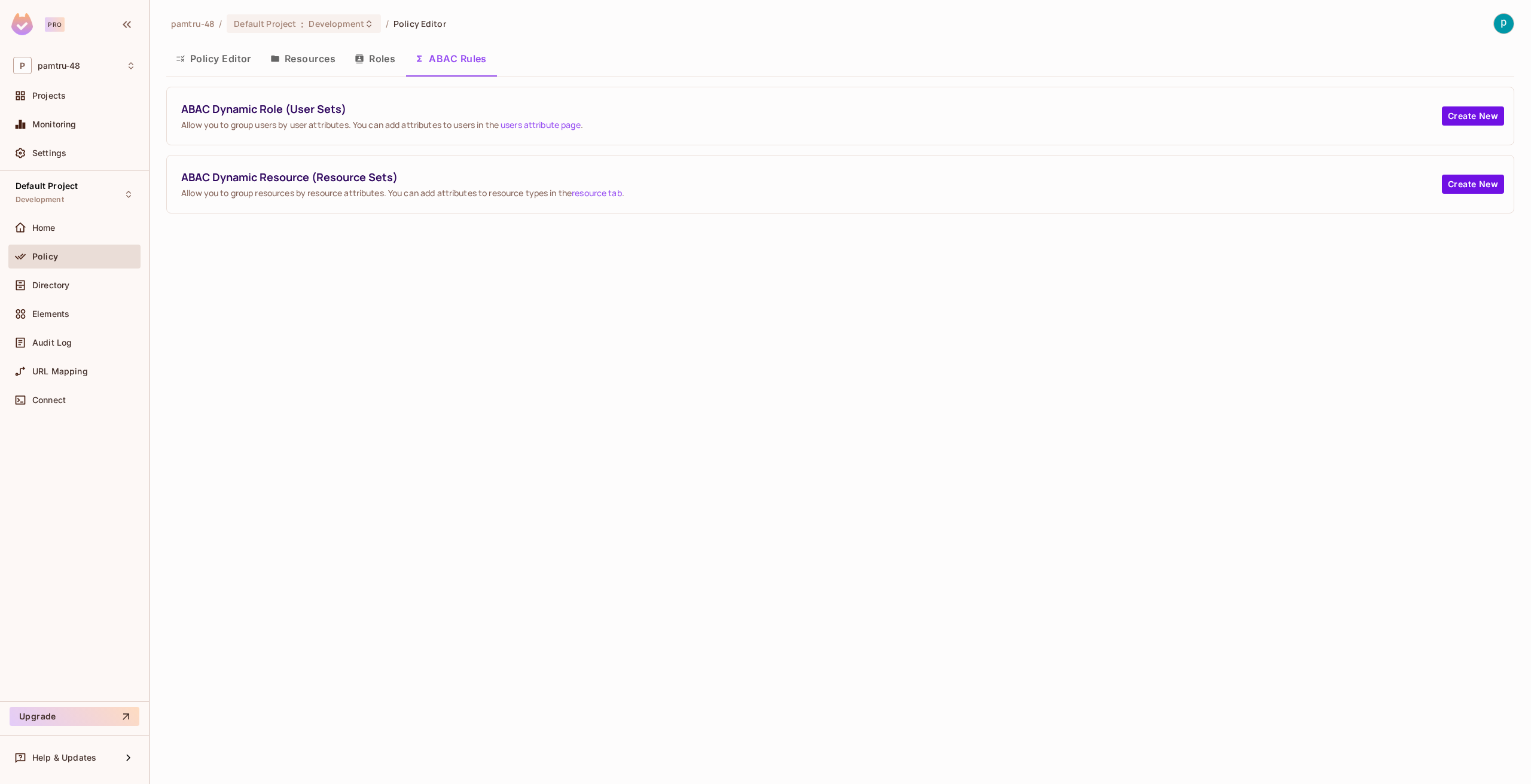
click at [663, 259] on div "pamtru-48 / Default Project : Development / Policy Editor Policy Editor Resourc…" at bounding box center [840, 392] width 1382 height 784
click at [374, 55] on button "Roles" at bounding box center [375, 58] width 60 height 30
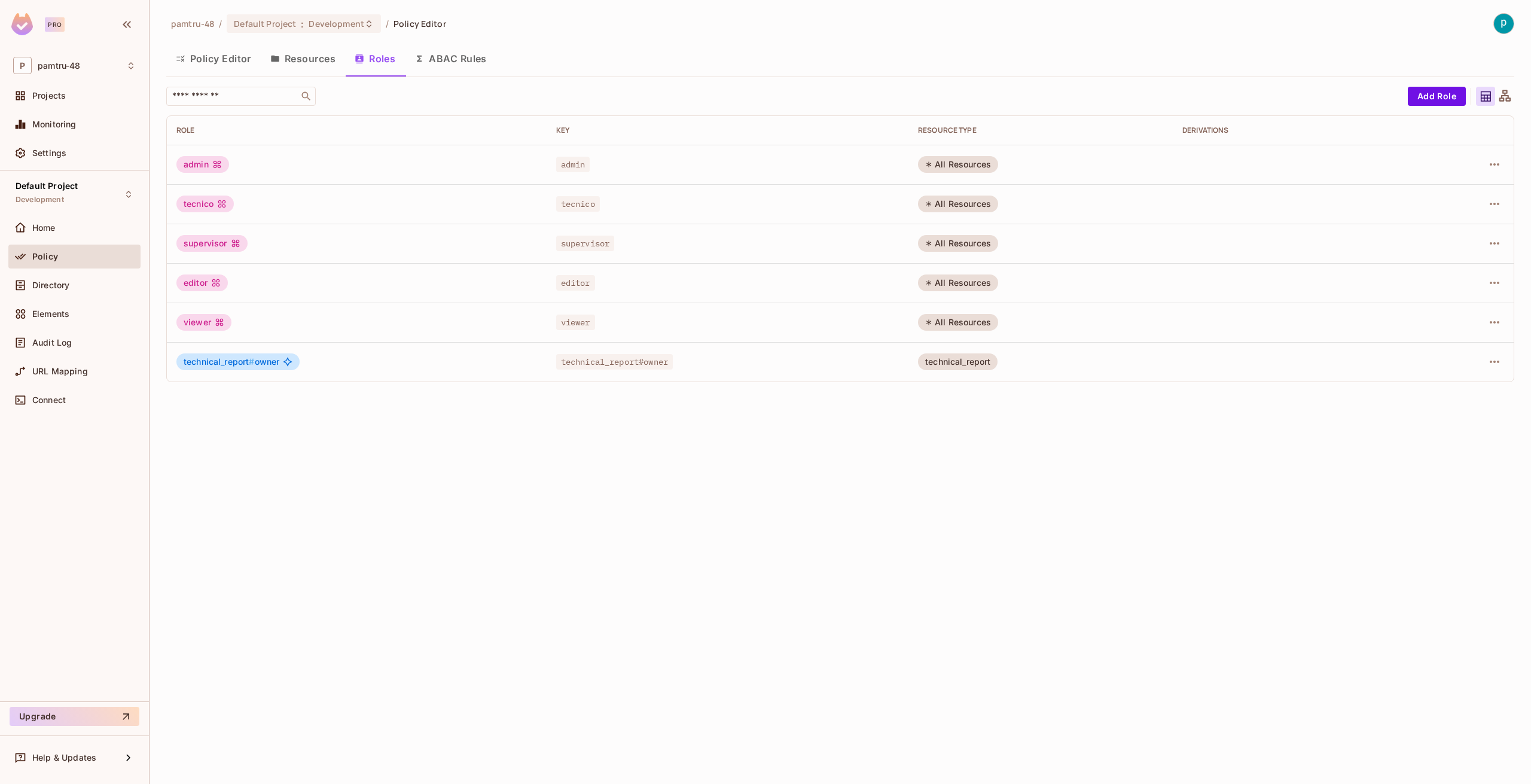
click at [334, 66] on button "Resources" at bounding box center [303, 58] width 84 height 30
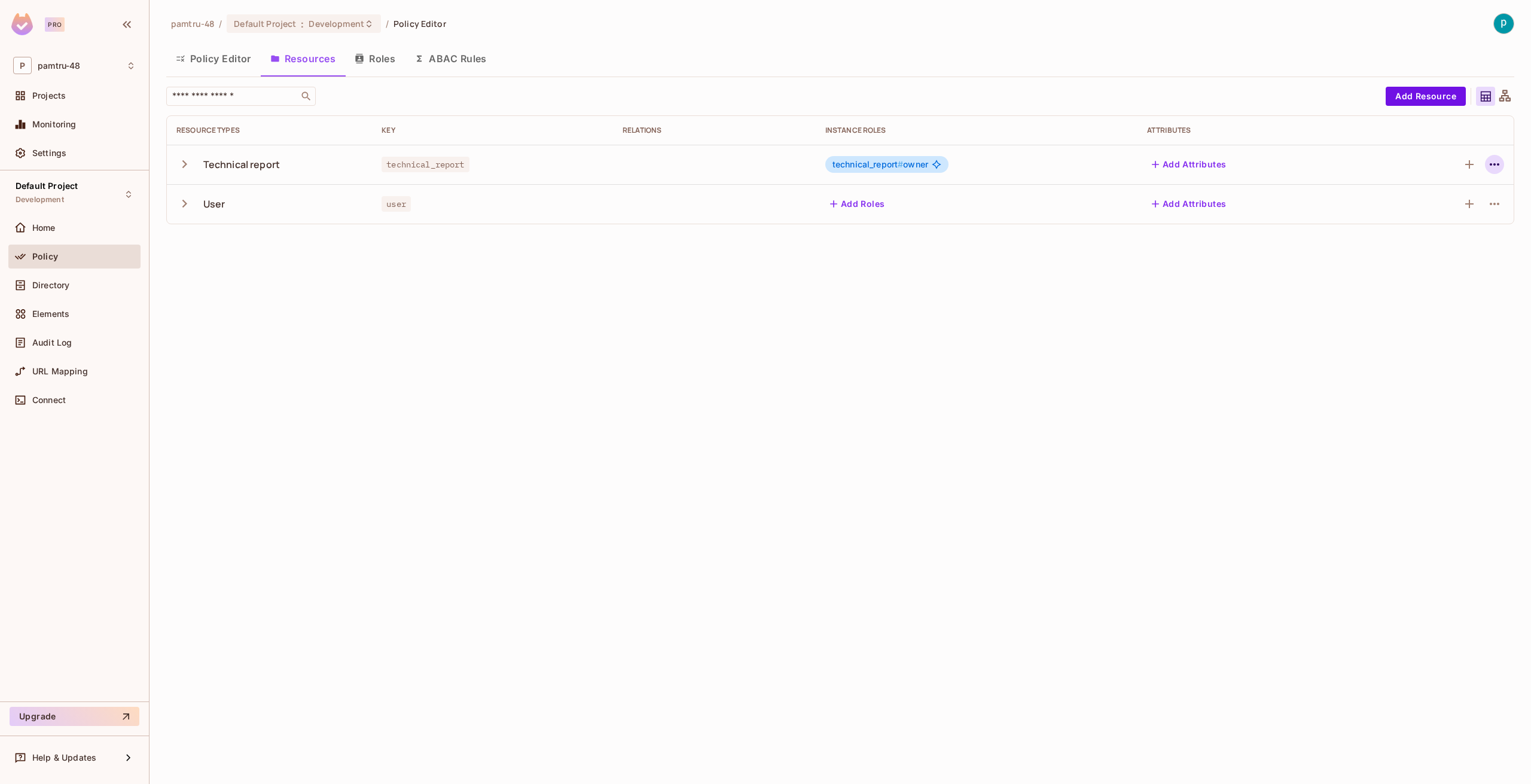
click at [1502, 165] on button "button" at bounding box center [1495, 164] width 19 height 19
click at [1458, 212] on div "Edit Resource" at bounding box center [1443, 212] width 56 height 12
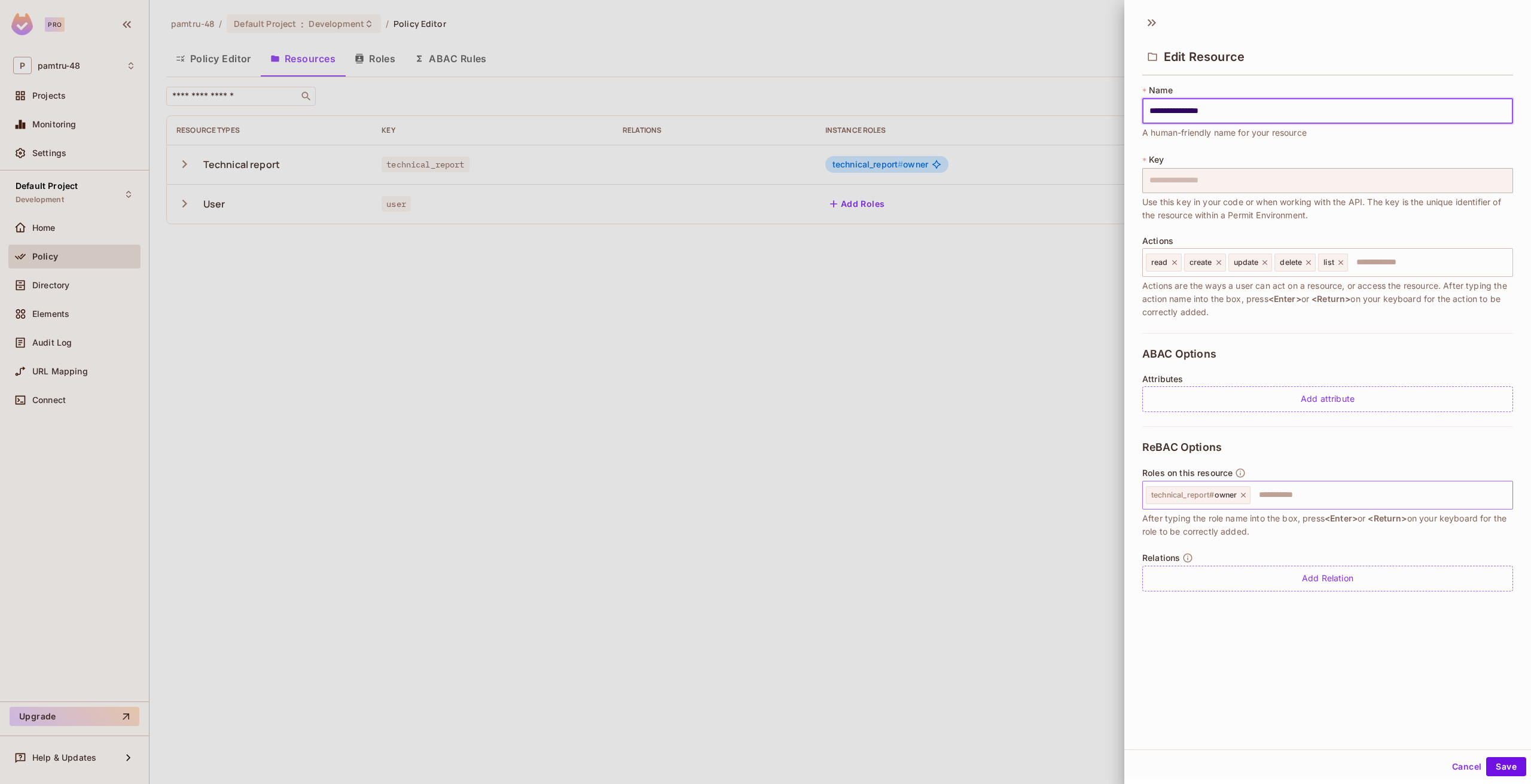
click at [1243, 493] on icon at bounding box center [1243, 495] width 8 height 8
click at [1496, 768] on button "Save" at bounding box center [1507, 767] width 40 height 19
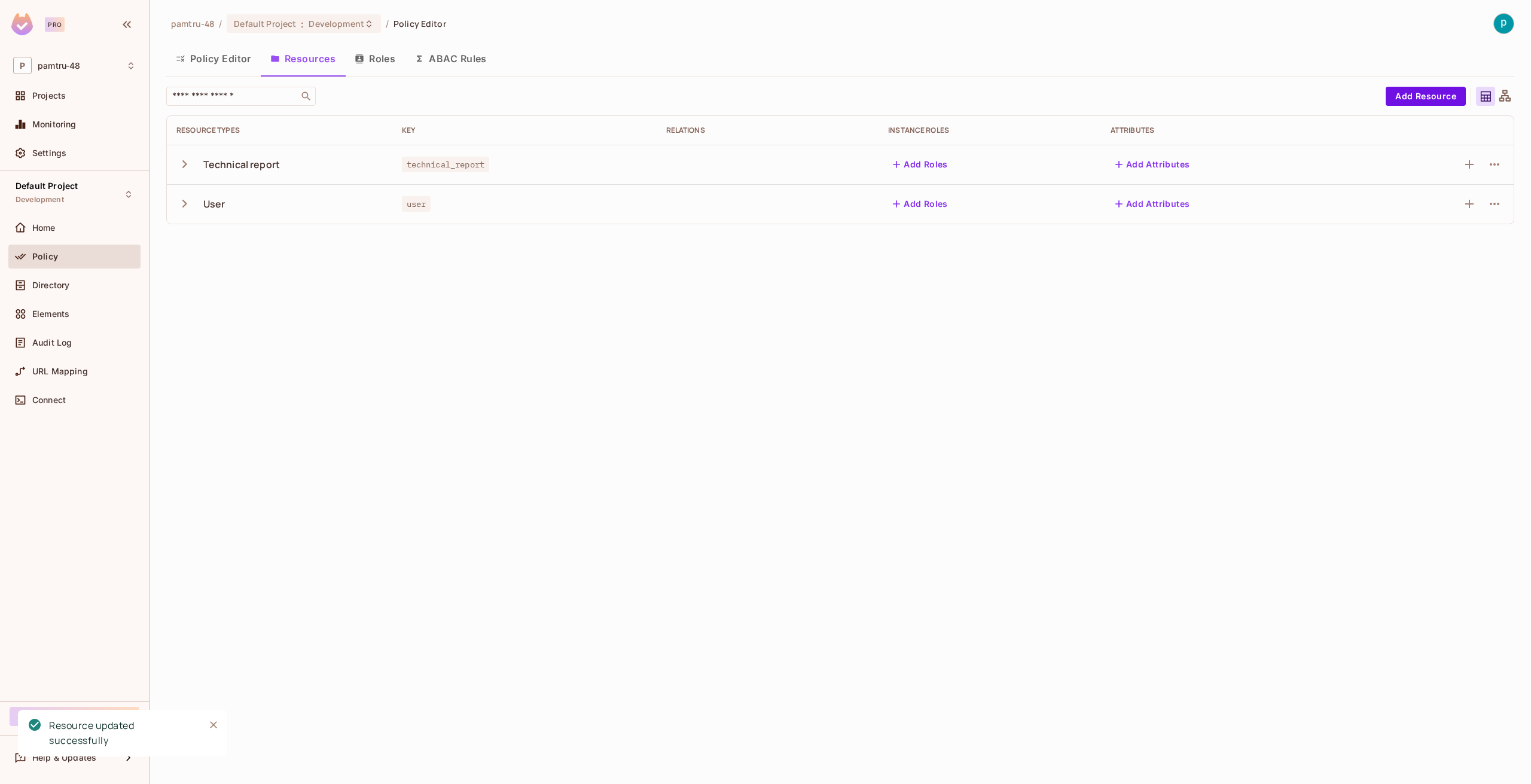
click at [219, 61] on button "Policy Editor" at bounding box center [214, 58] width 95 height 30
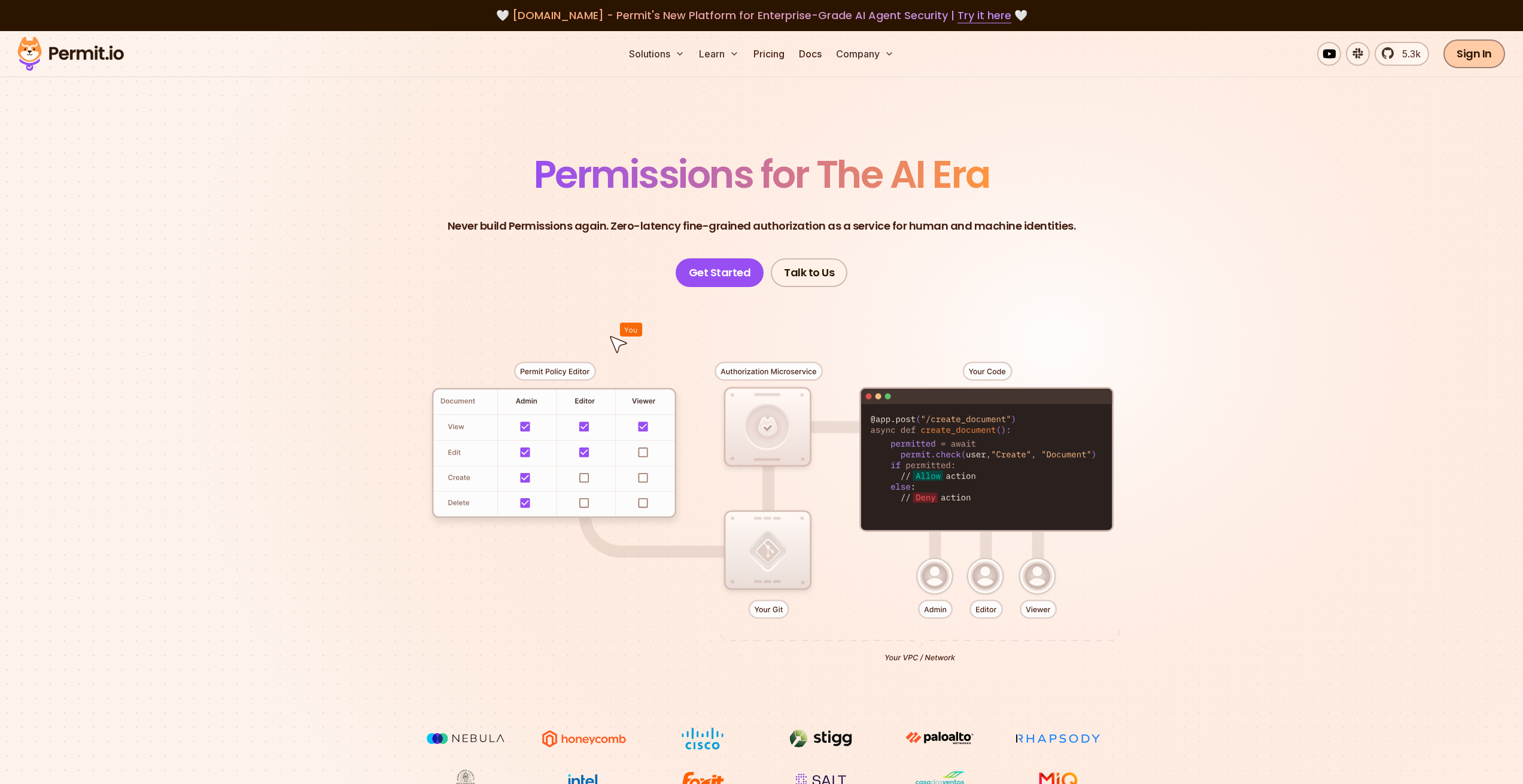
click at [1470, 55] on link "Sign In" at bounding box center [1474, 53] width 61 height 29
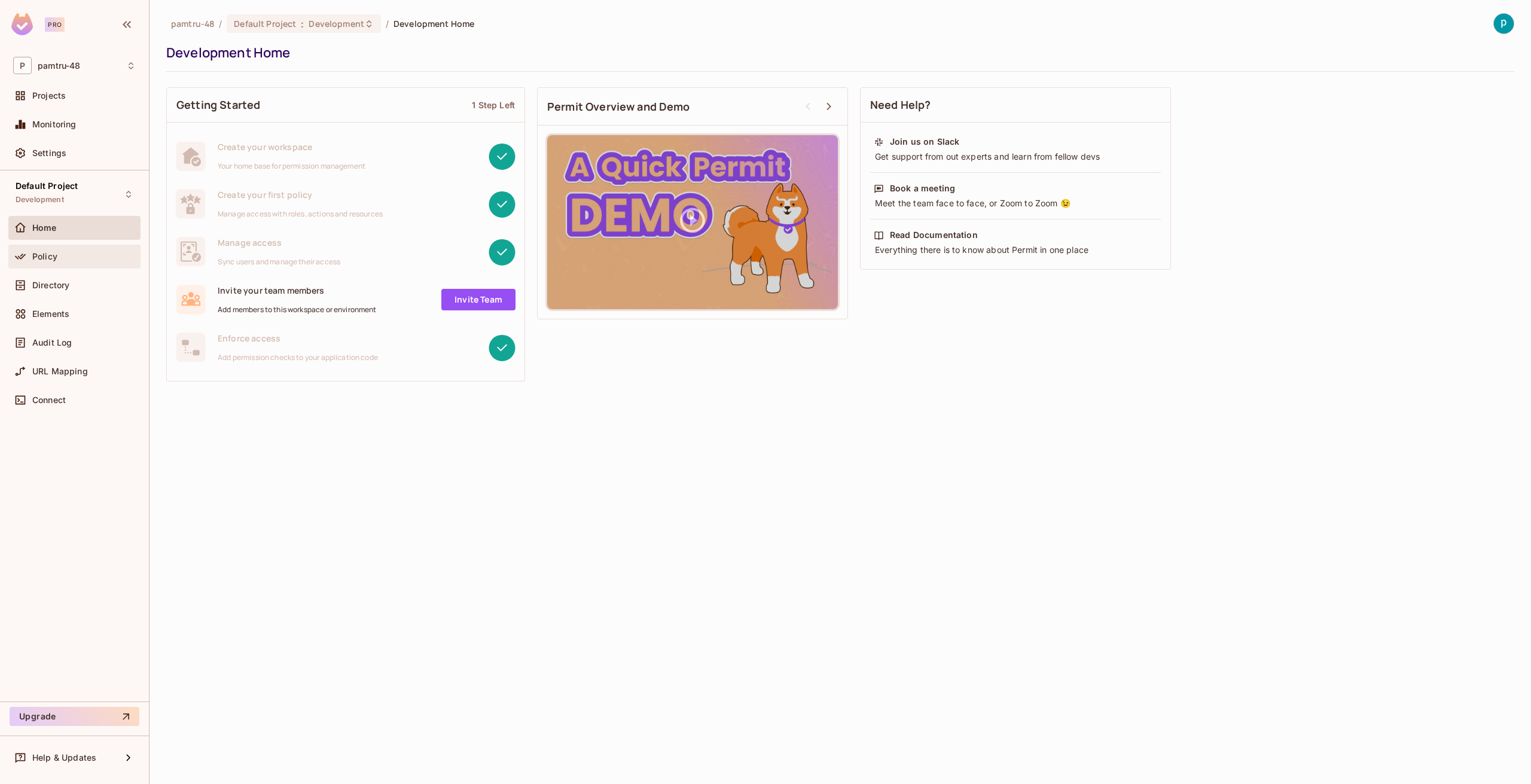
click at [81, 257] on div "Policy" at bounding box center [84, 256] width 104 height 10
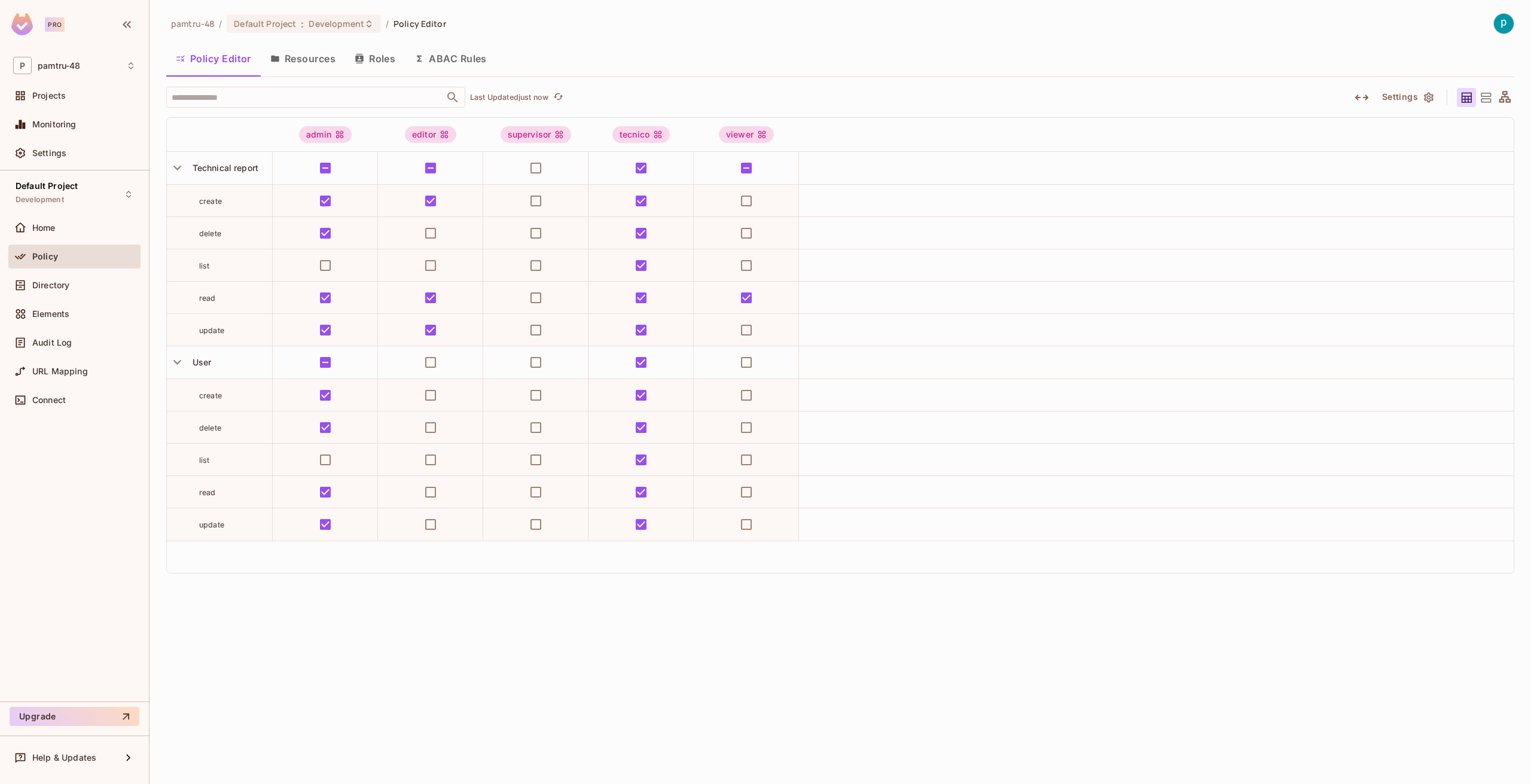
click at [374, 55] on button "Roles" at bounding box center [375, 58] width 60 height 30
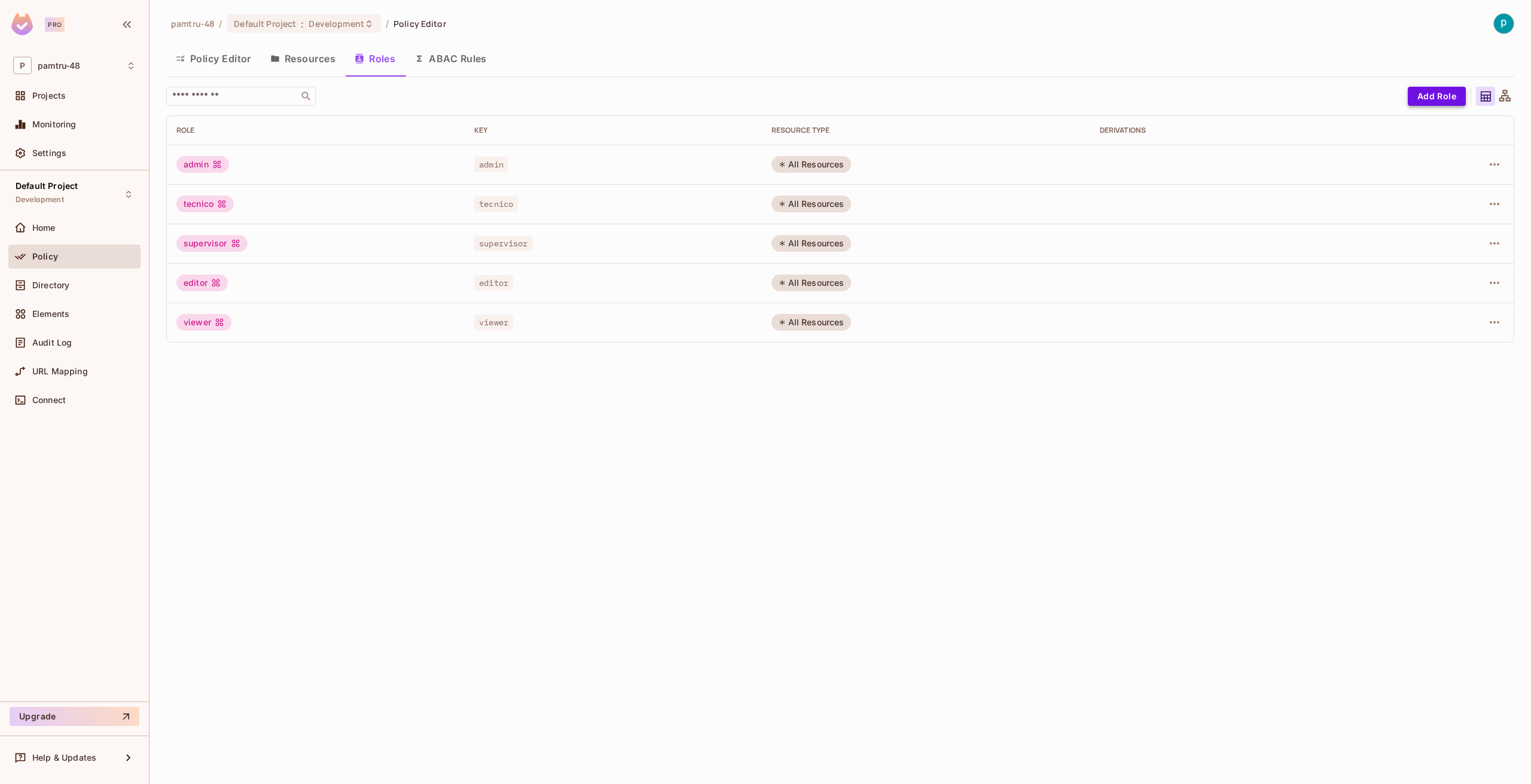
click at [1433, 96] on button "Add Role" at bounding box center [1437, 96] width 58 height 19
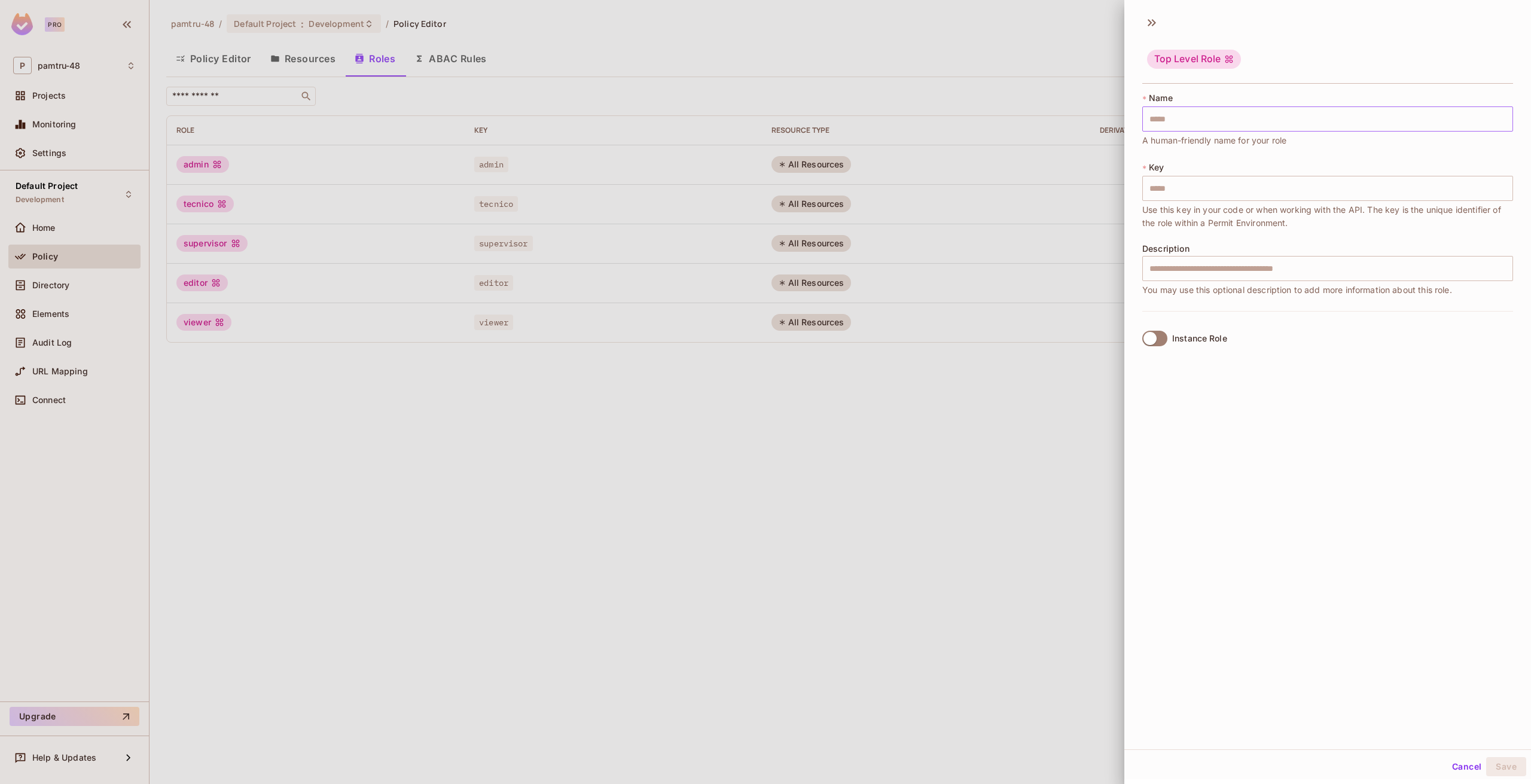
click at [1259, 122] on input "text" at bounding box center [1328, 119] width 371 height 25
type input "*"
type input "**"
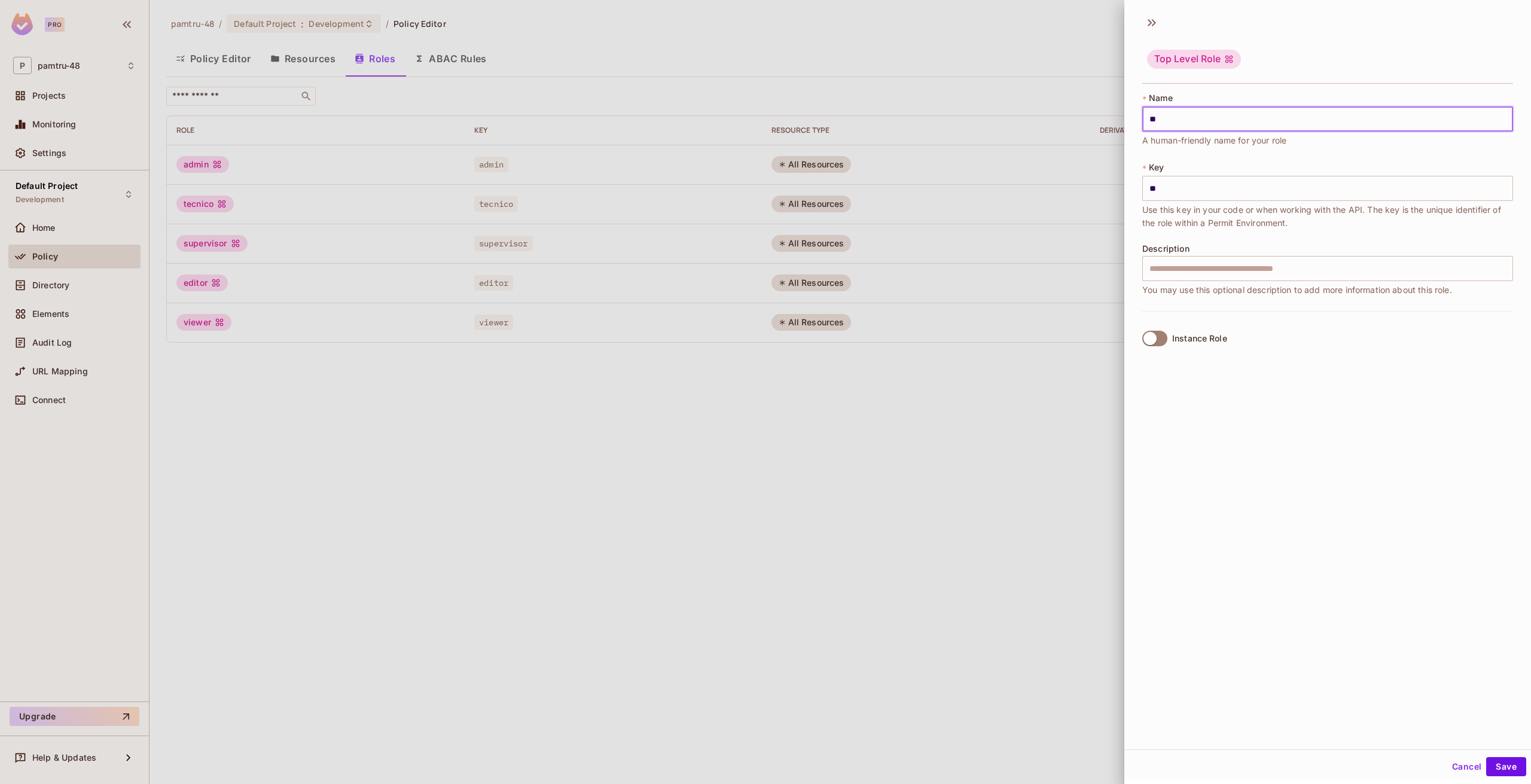
type input "***"
type input "****"
type input "*****"
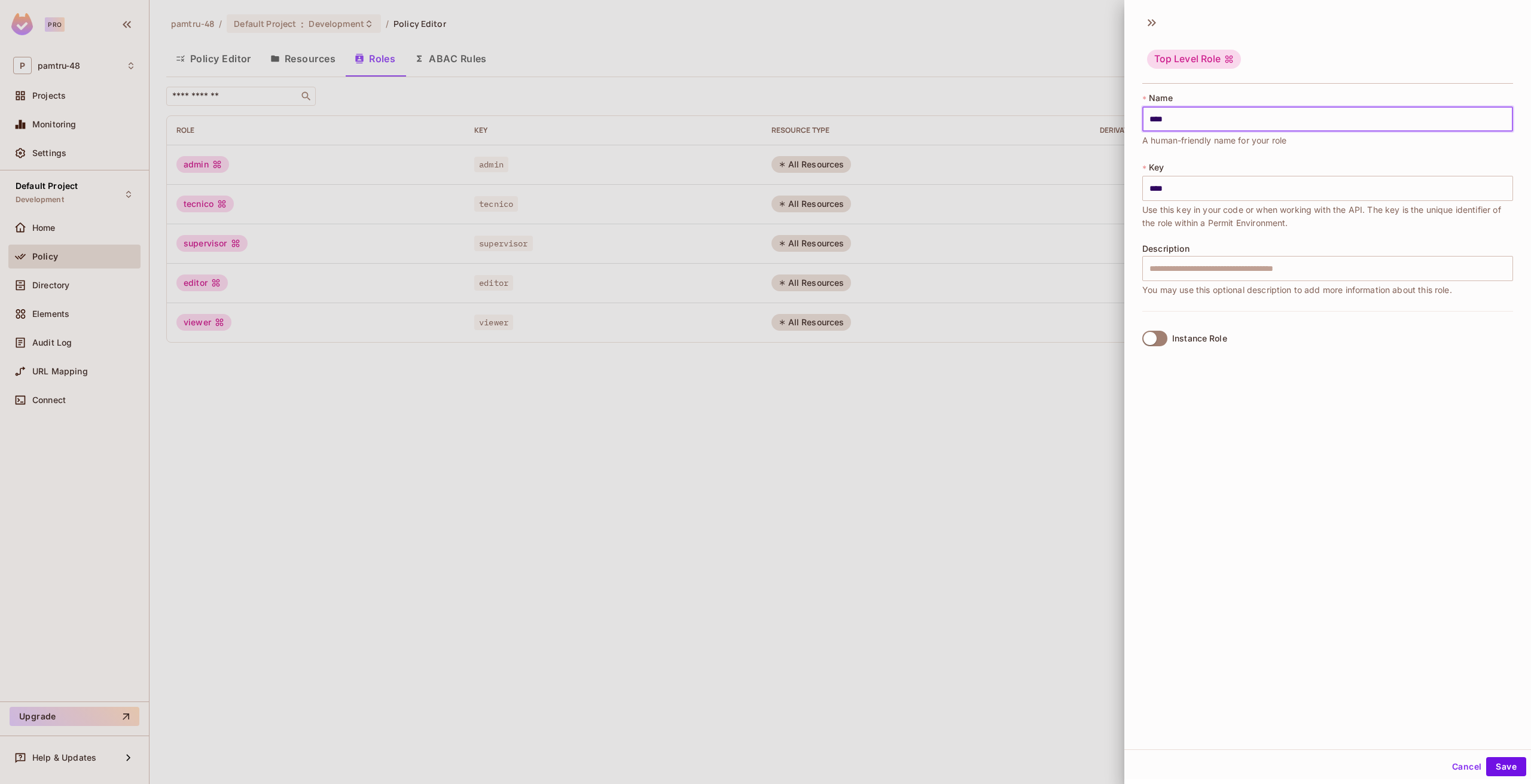
type input "*****"
type input "******"
type input "*******"
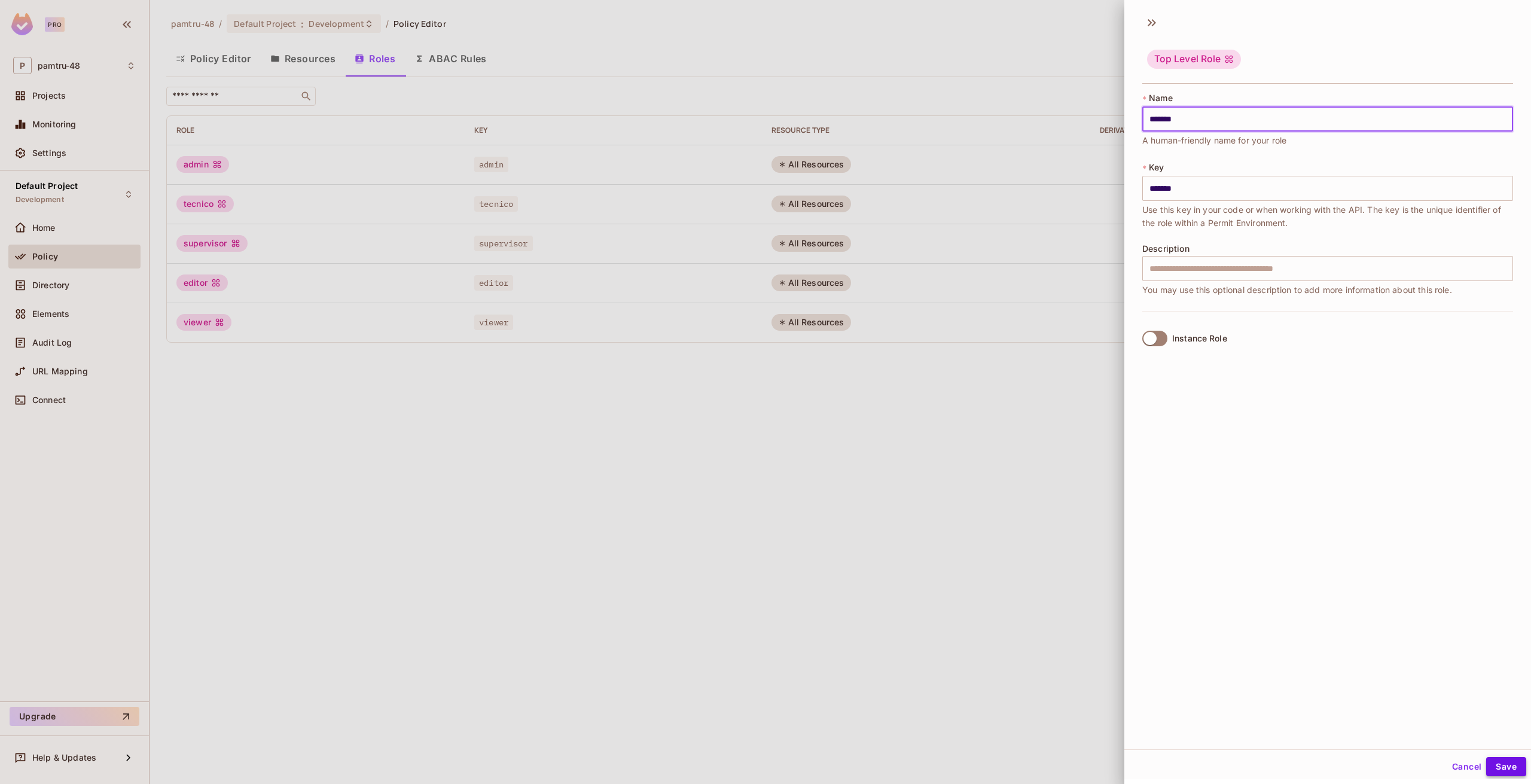
type input "*******"
click at [1497, 766] on button "Save" at bounding box center [1507, 767] width 40 height 19
